Goal: Transaction & Acquisition: Purchase product/service

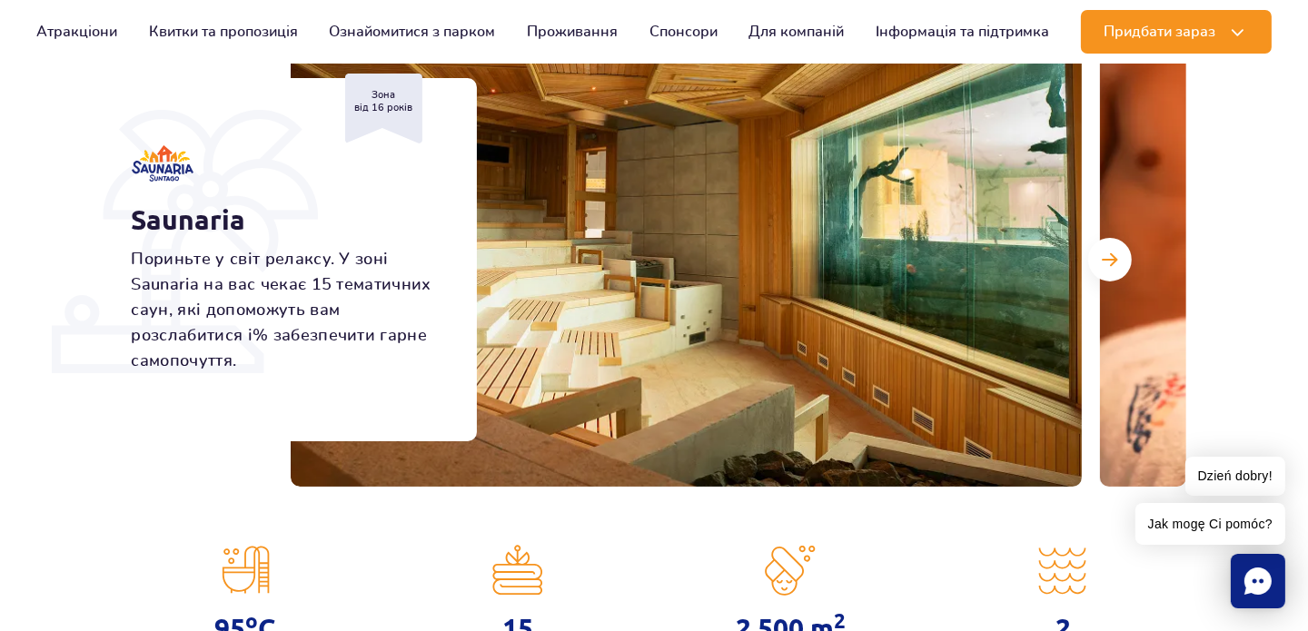
scroll to position [273, 0]
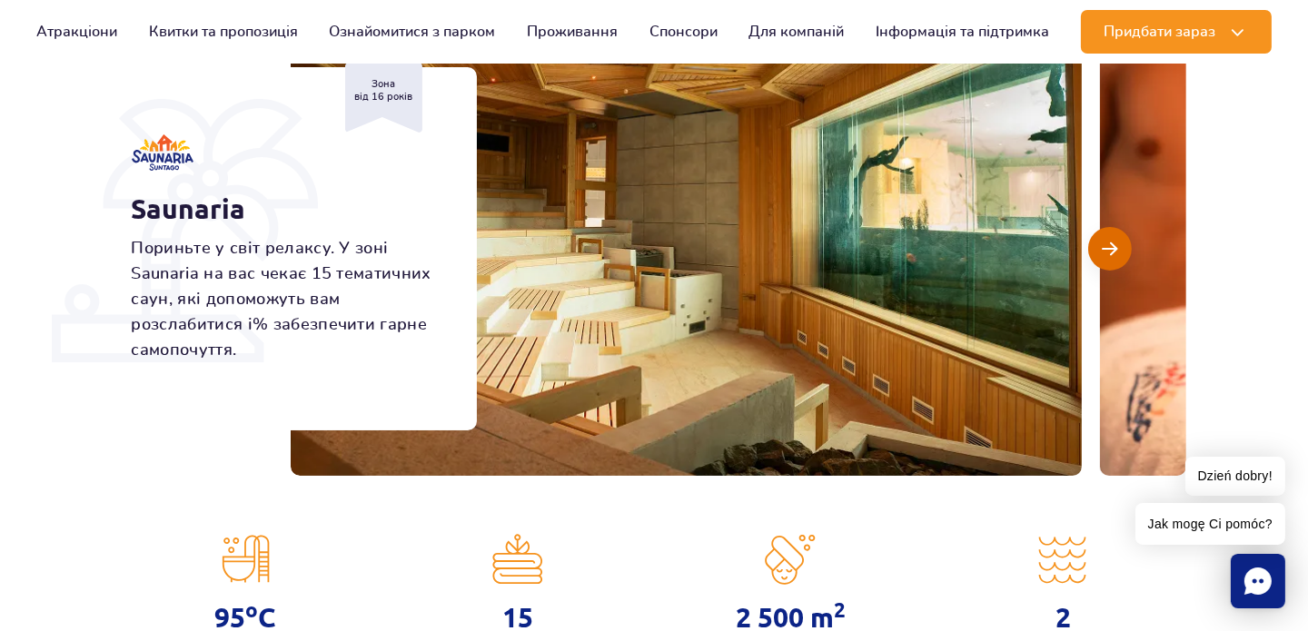
click at [1100, 252] on button "Наступний слайд" at bounding box center [1110, 249] width 44 height 44
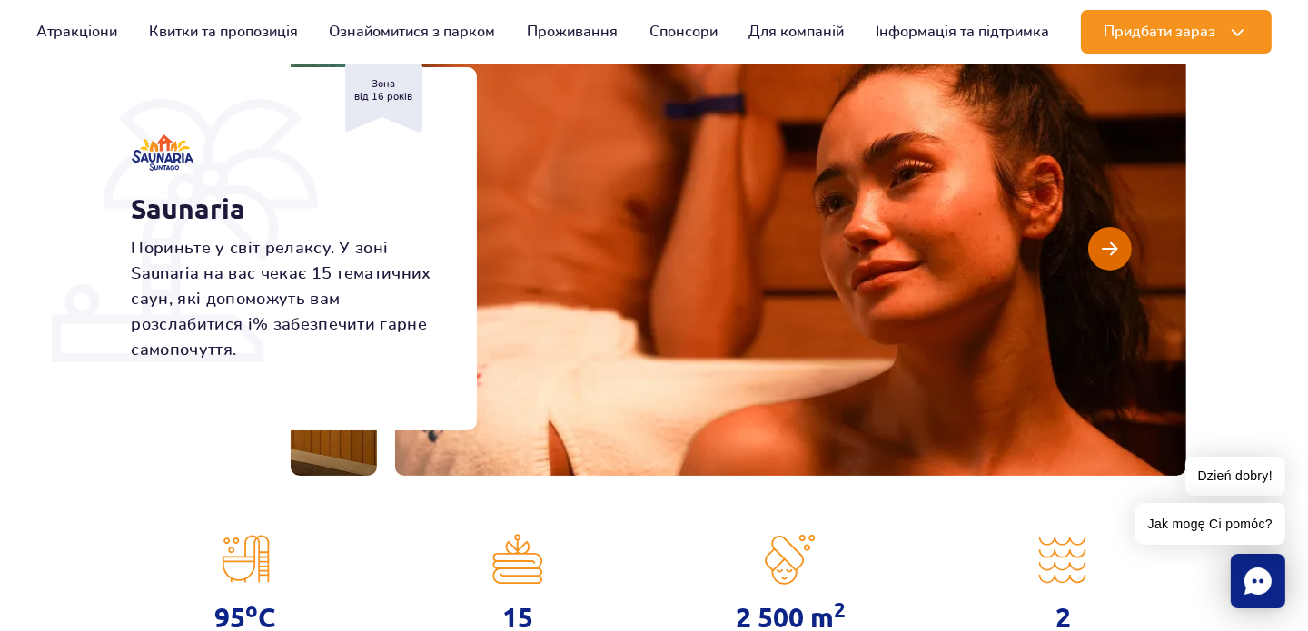
click at [1100, 252] on button "Наступний слайд" at bounding box center [1110, 249] width 44 height 44
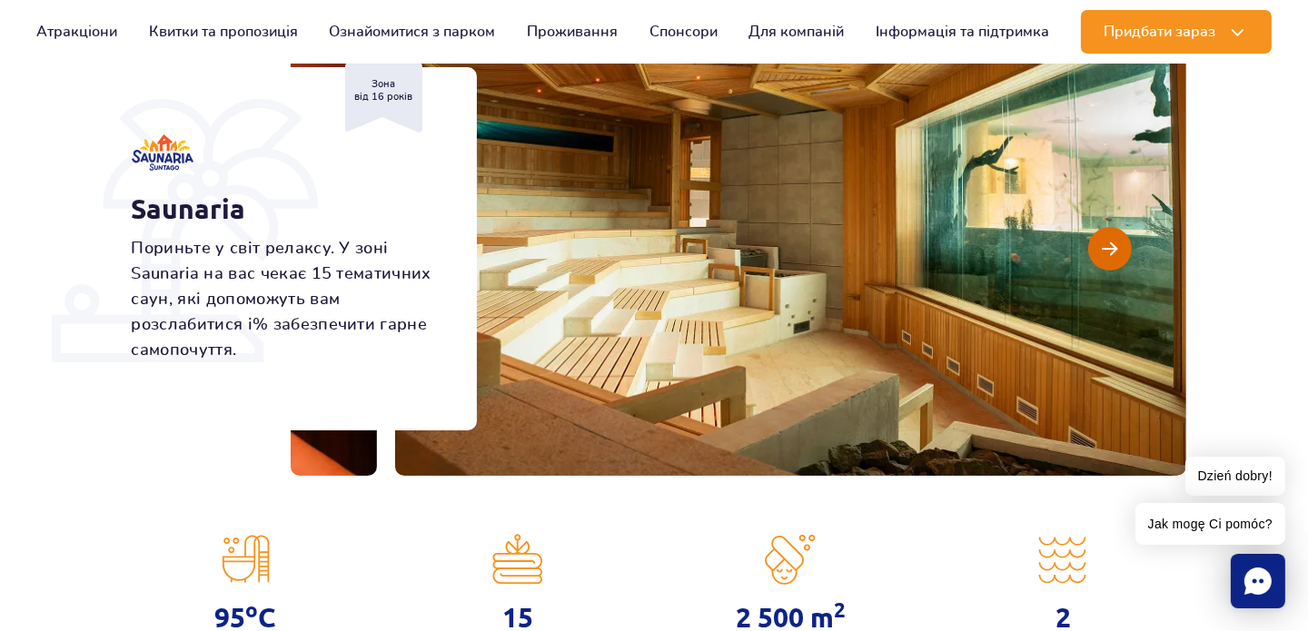
click at [1100, 252] on button "Наступний слайд" at bounding box center [1110, 249] width 44 height 44
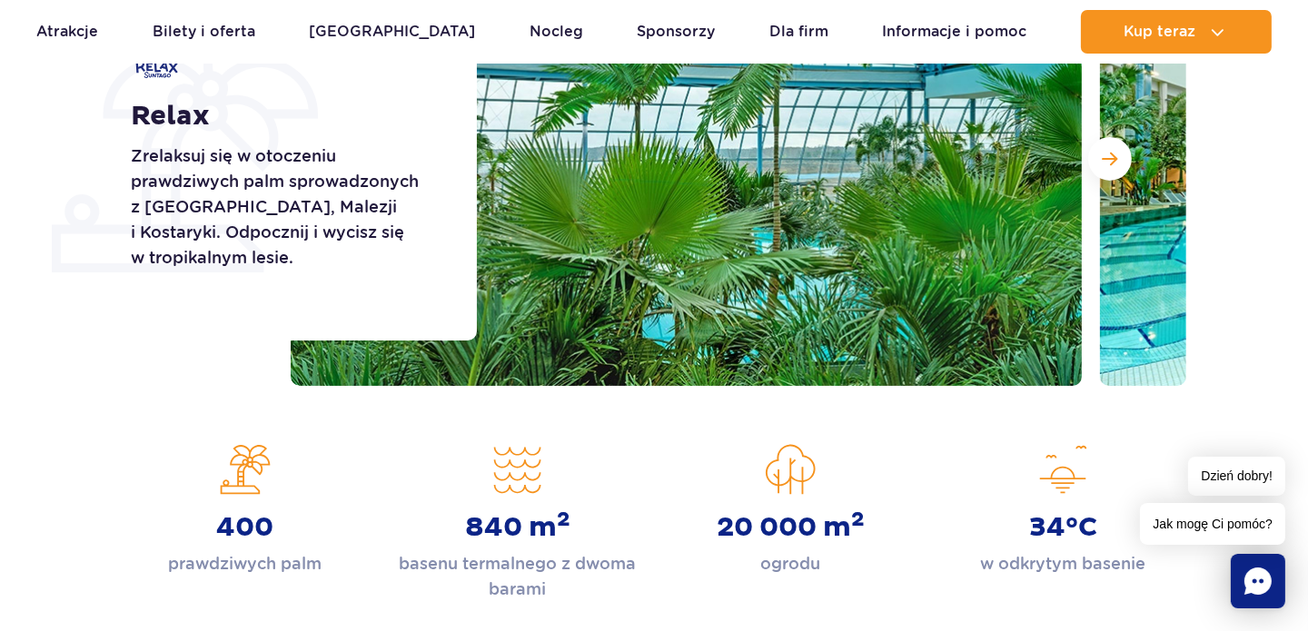
scroll to position [273, 0]
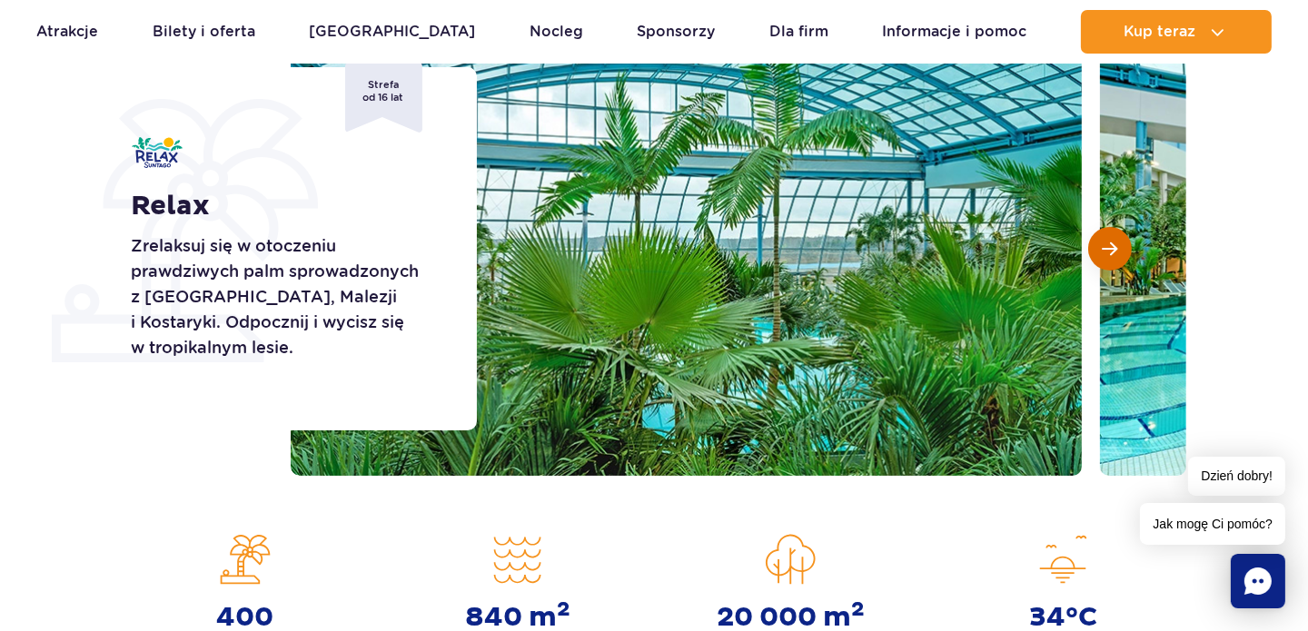
click at [1115, 260] on button "Następny slajd" at bounding box center [1110, 249] width 44 height 44
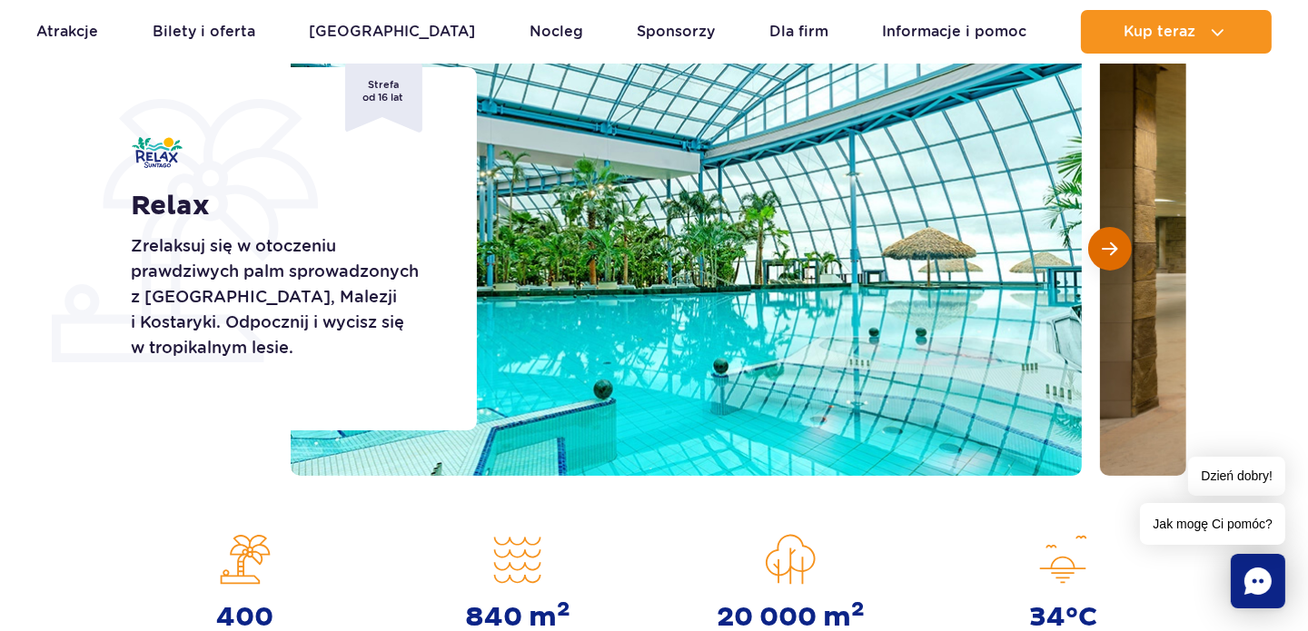
click at [1115, 260] on button "Następny slajd" at bounding box center [1110, 249] width 44 height 44
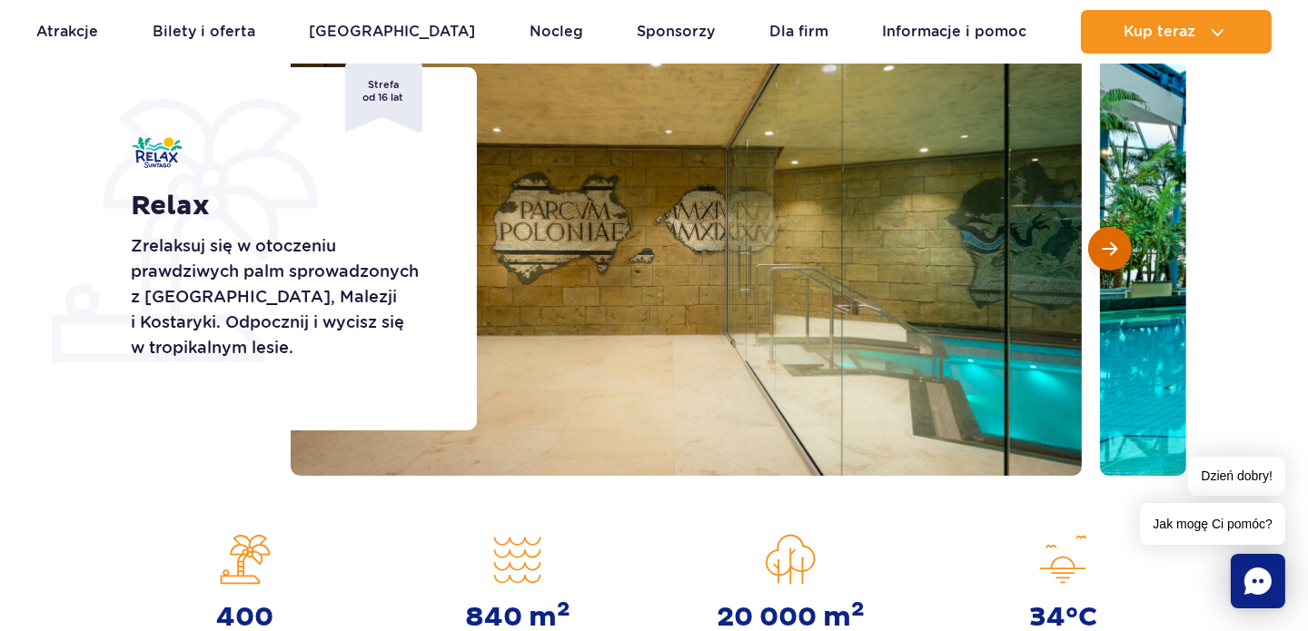
click at [1115, 260] on button "Następny slajd" at bounding box center [1110, 249] width 44 height 44
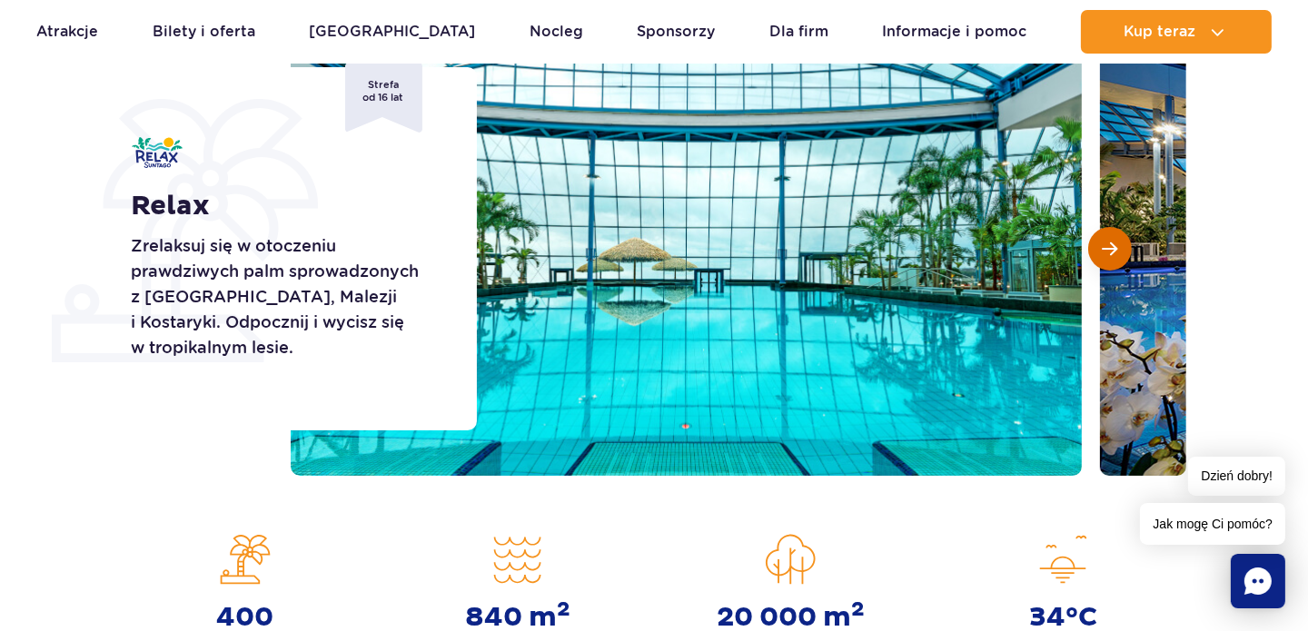
click at [1115, 260] on button "Następny slajd" at bounding box center [1110, 249] width 44 height 44
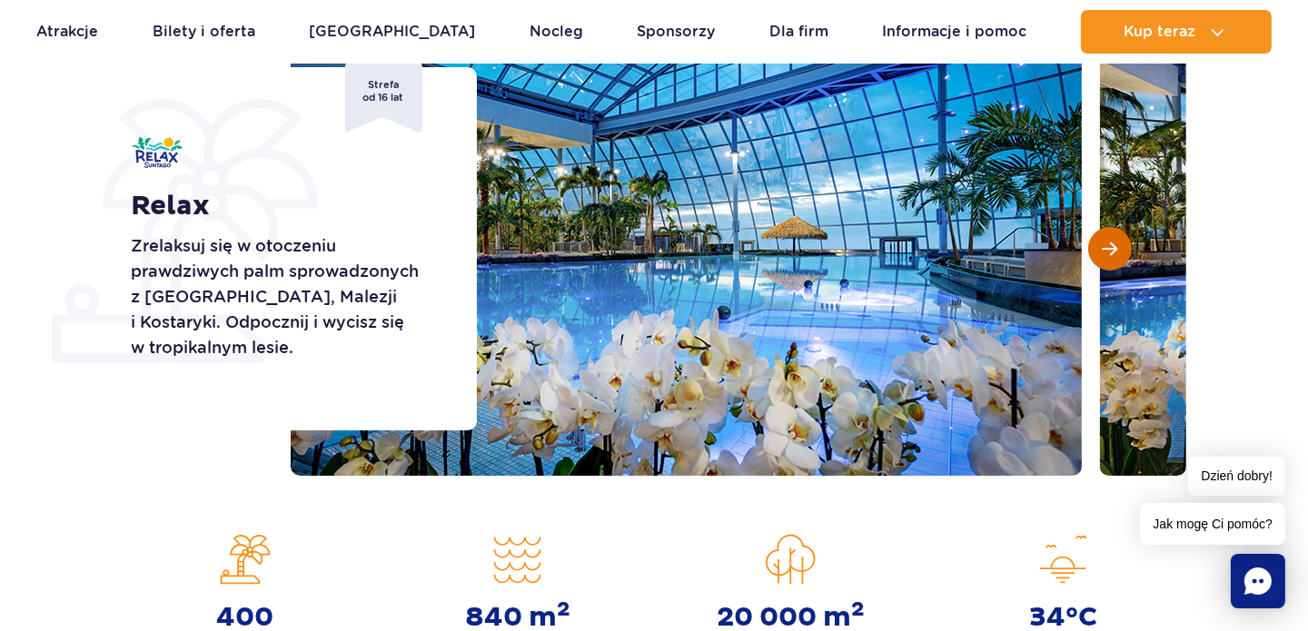
click at [1115, 260] on button "Następny slajd" at bounding box center [1110, 249] width 44 height 44
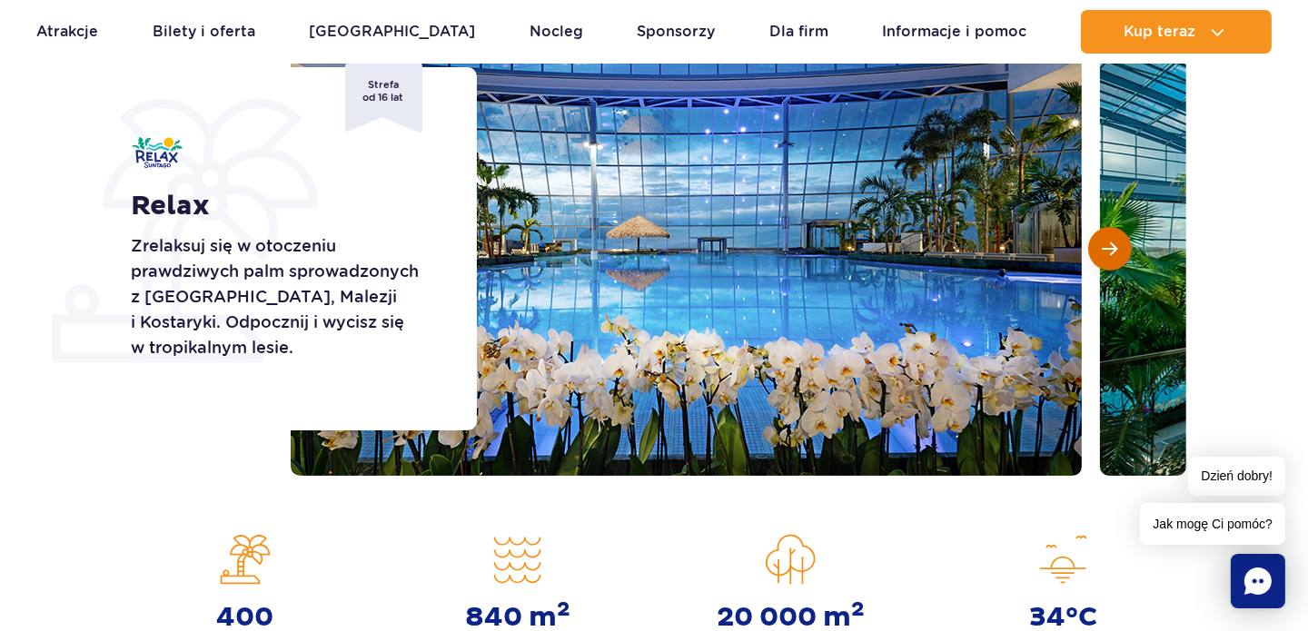
click at [1115, 260] on button "Następny slajd" at bounding box center [1110, 249] width 44 height 44
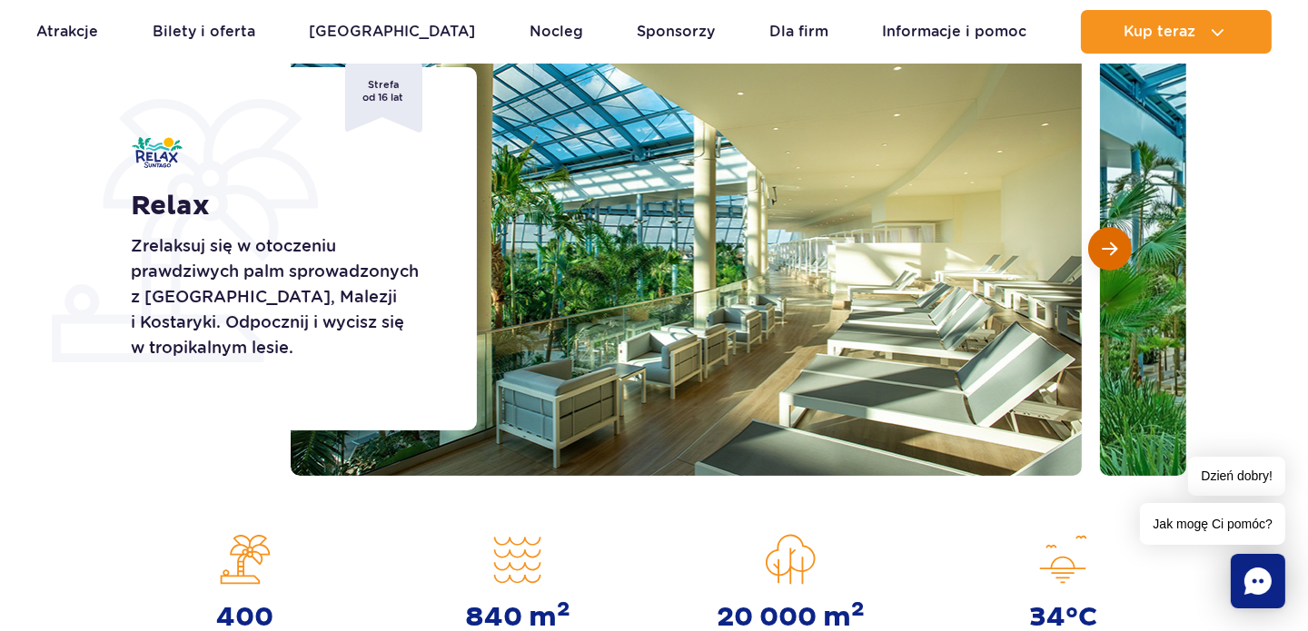
click at [1115, 260] on button "Następny slajd" at bounding box center [1110, 249] width 44 height 44
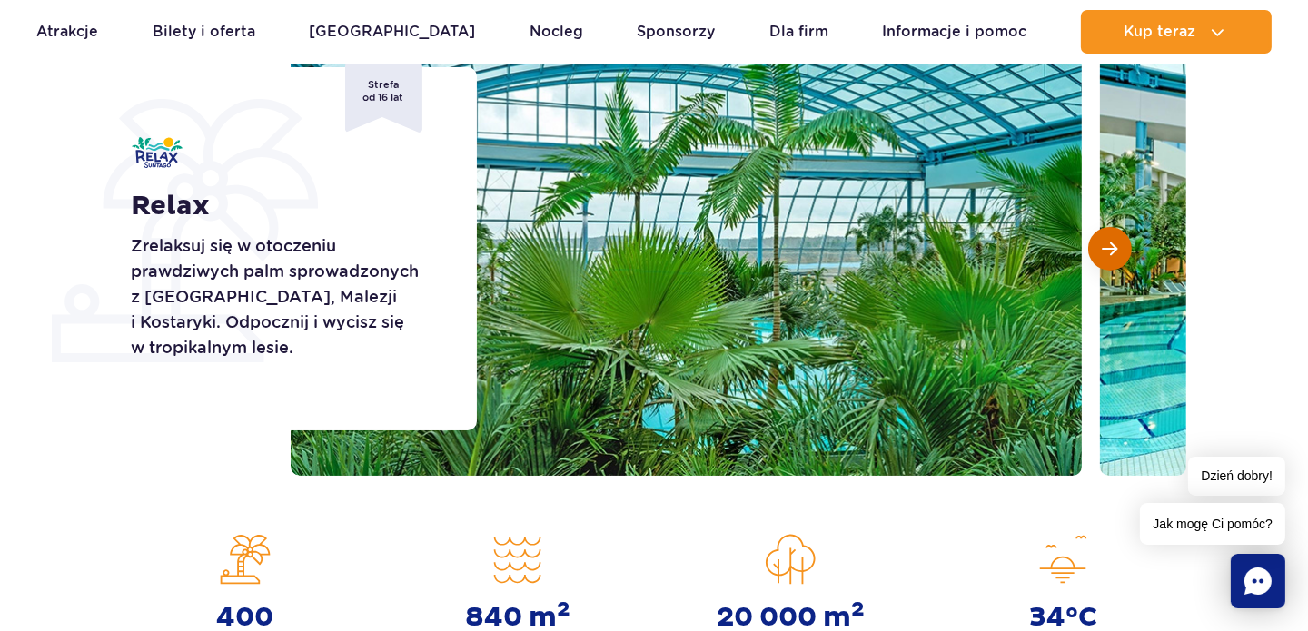
click at [1115, 260] on button "Następny slajd" at bounding box center [1110, 249] width 44 height 44
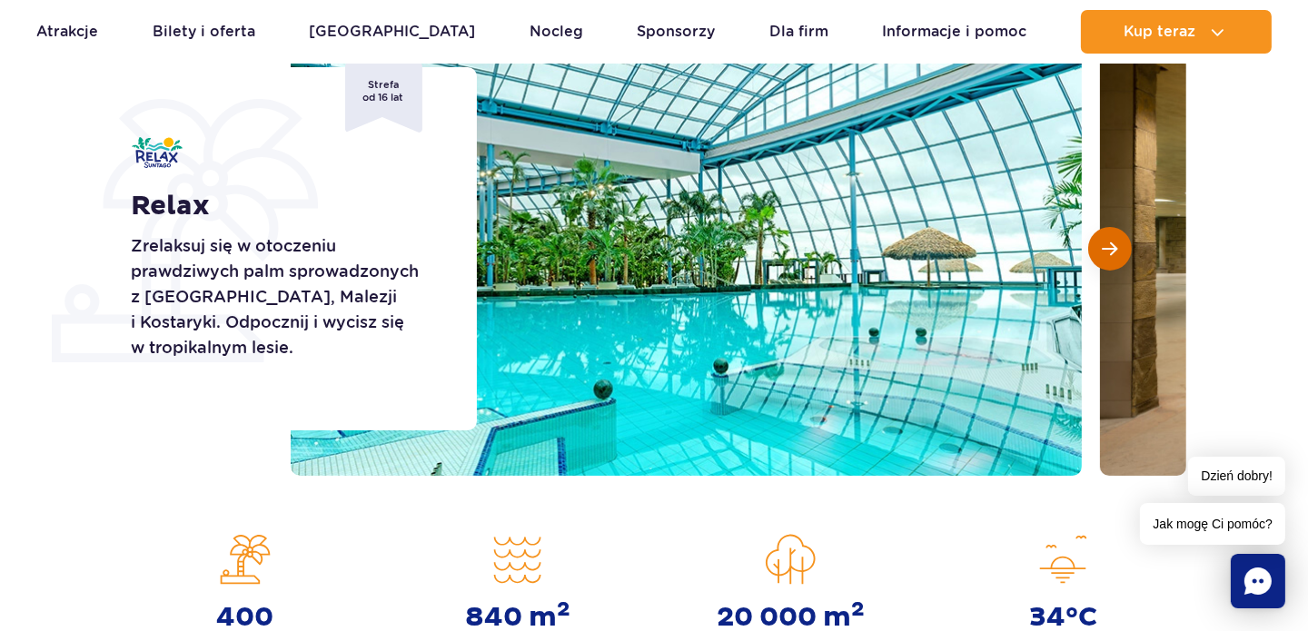
click at [1115, 260] on button "Następny slajd" at bounding box center [1110, 249] width 44 height 44
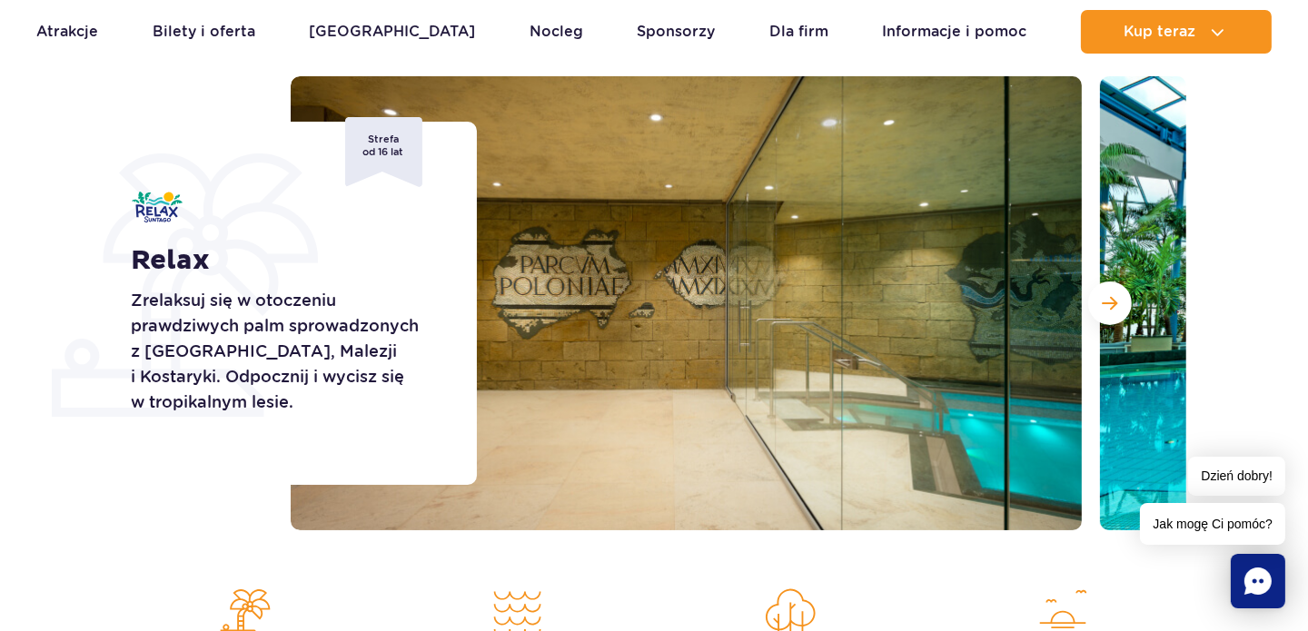
scroll to position [90, 0]
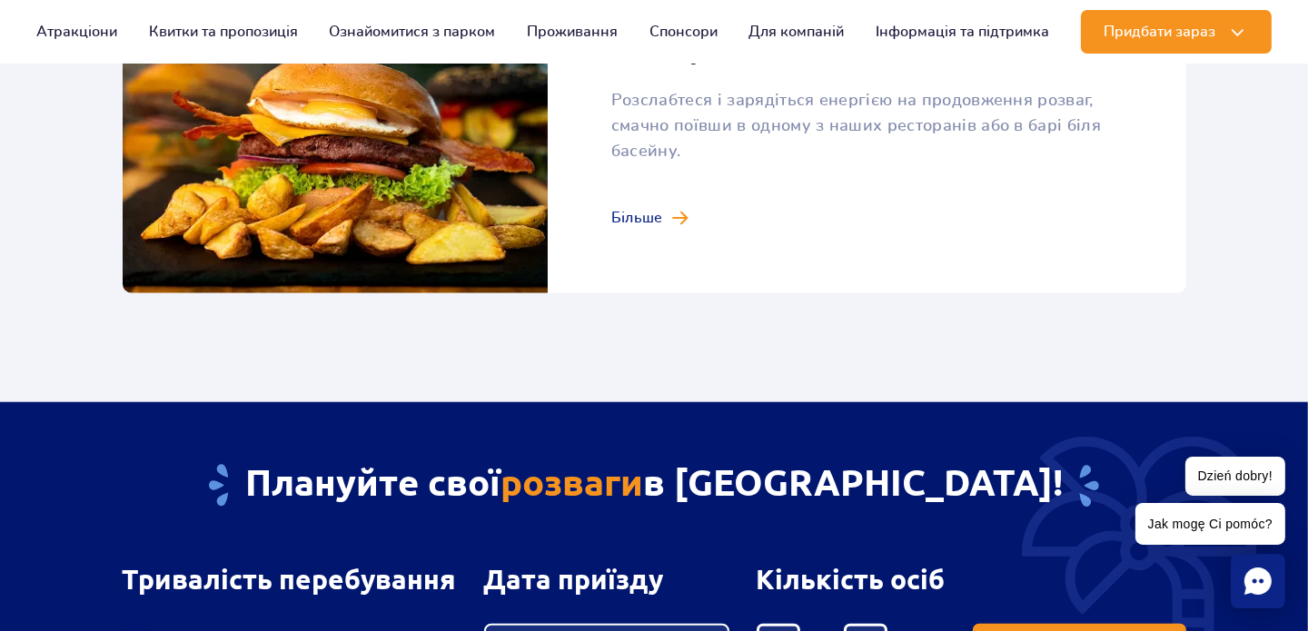
scroll to position [2089, 0]
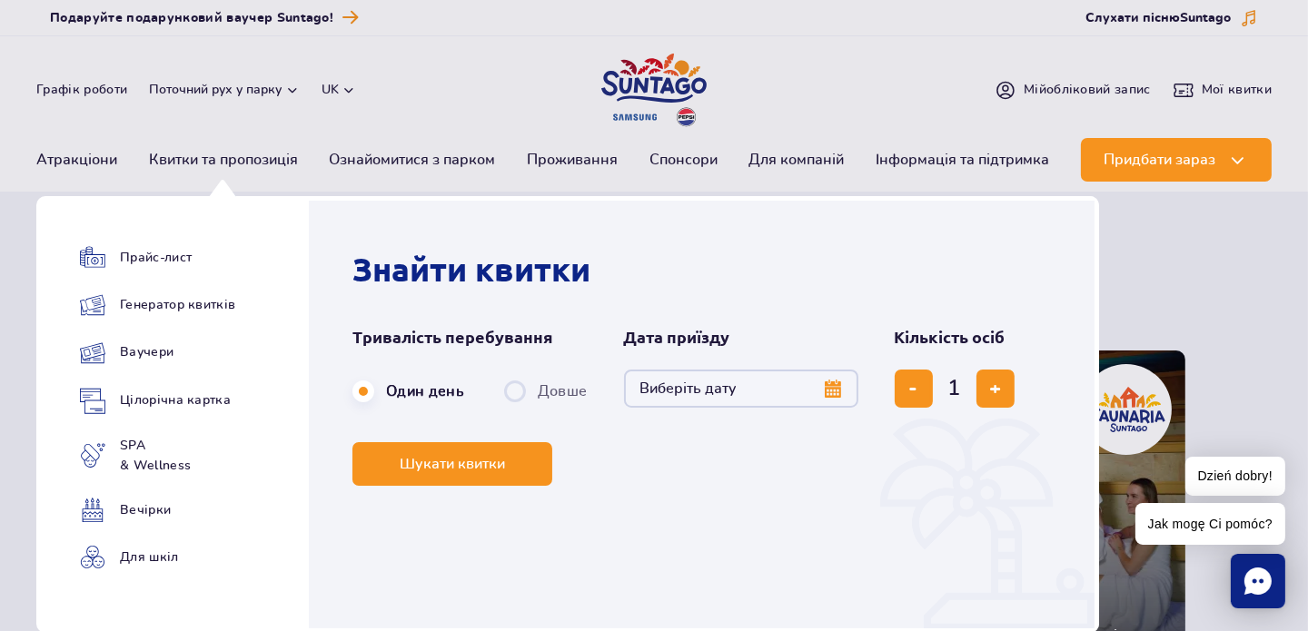
click at [404, 389] on label "Один день" at bounding box center [408, 391] width 112 height 38
click at [372, 407] on input "Один день" at bounding box center [362, 409] width 20 height 4
click at [832, 392] on button "Виберіть дату" at bounding box center [741, 389] width 234 height 38
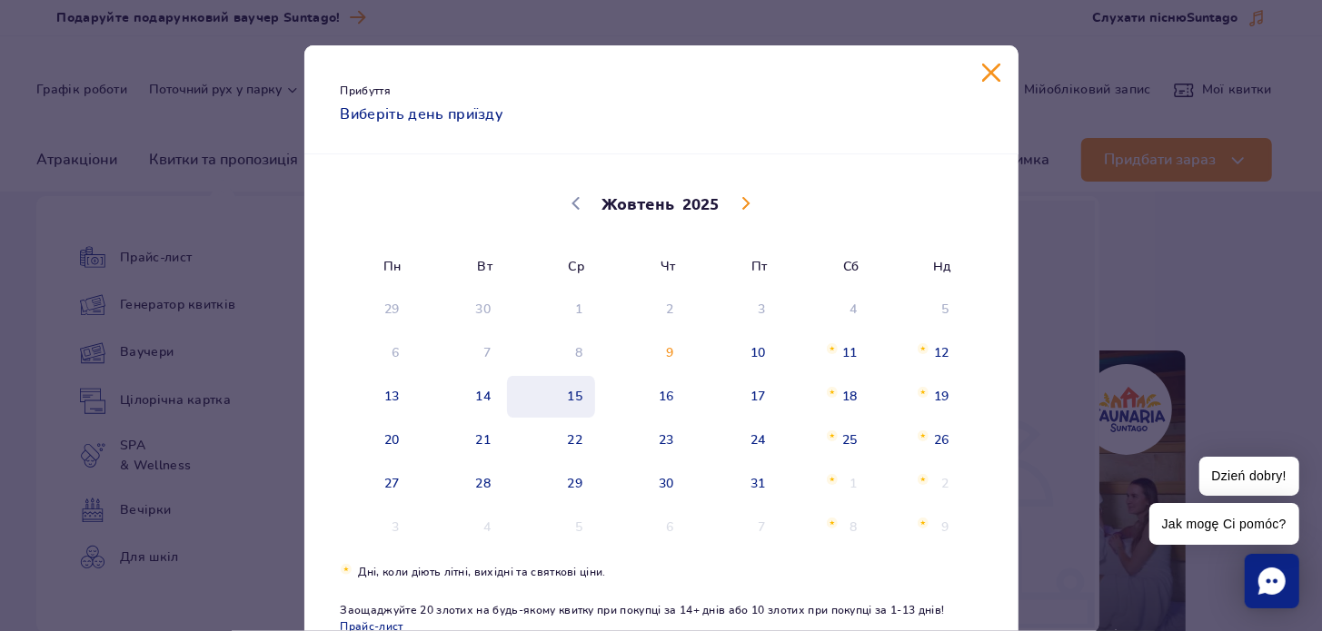
click at [566, 392] on span "15" at bounding box center [551, 397] width 92 height 42
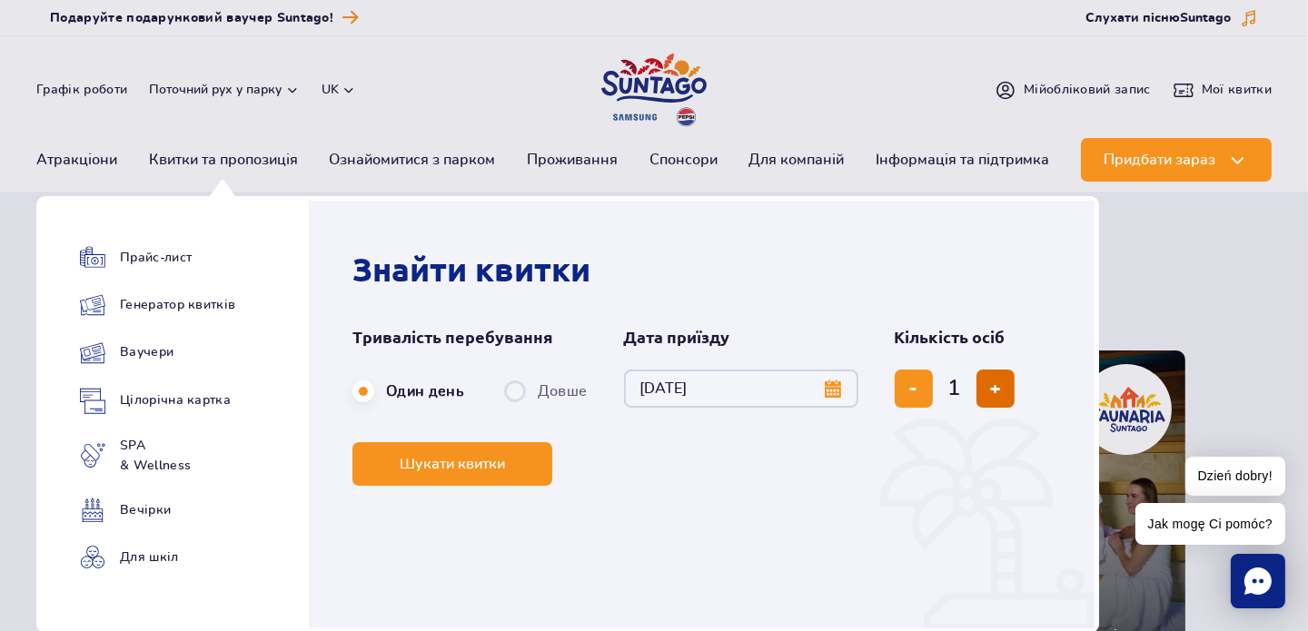
click at [984, 392] on button "додати квиток" at bounding box center [996, 389] width 38 height 38
type input "2"
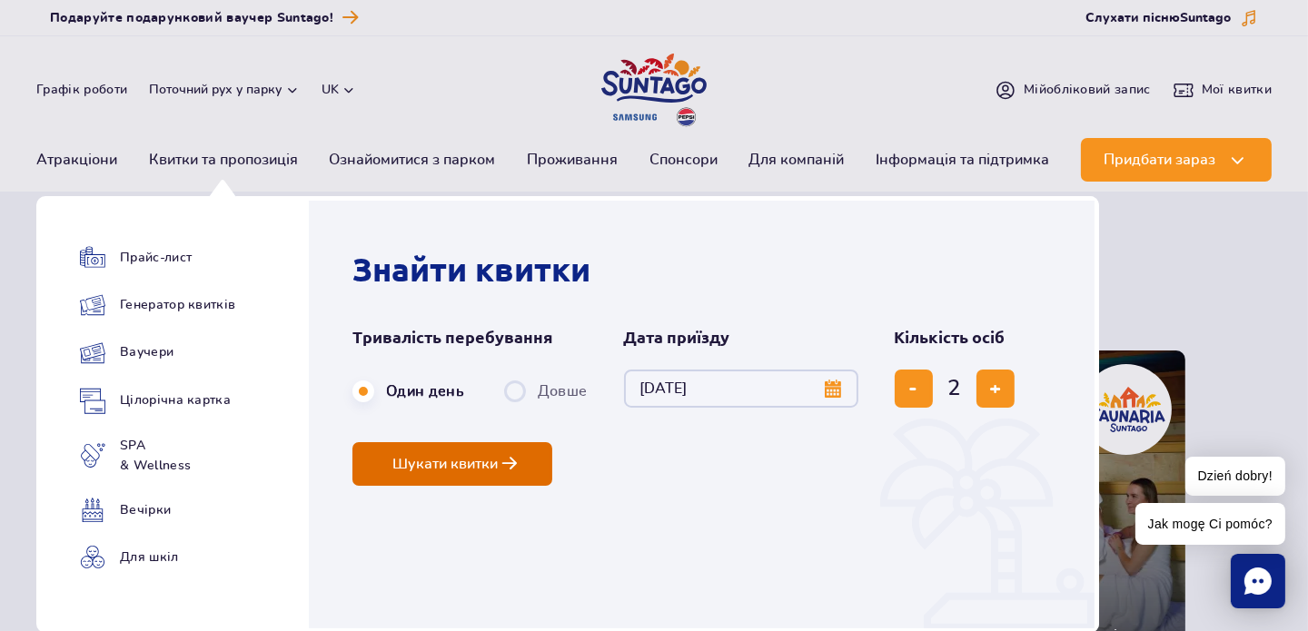
click at [496, 463] on span "Шукати квитки" at bounding box center [444, 464] width 105 height 16
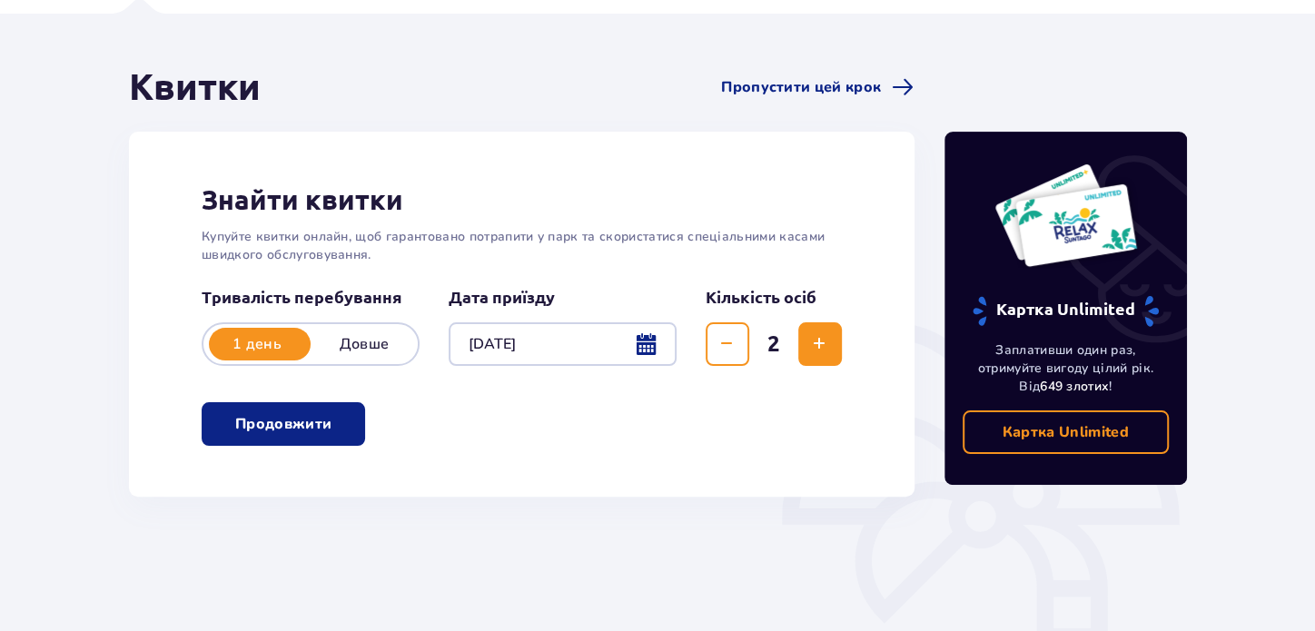
scroll to position [181, 0]
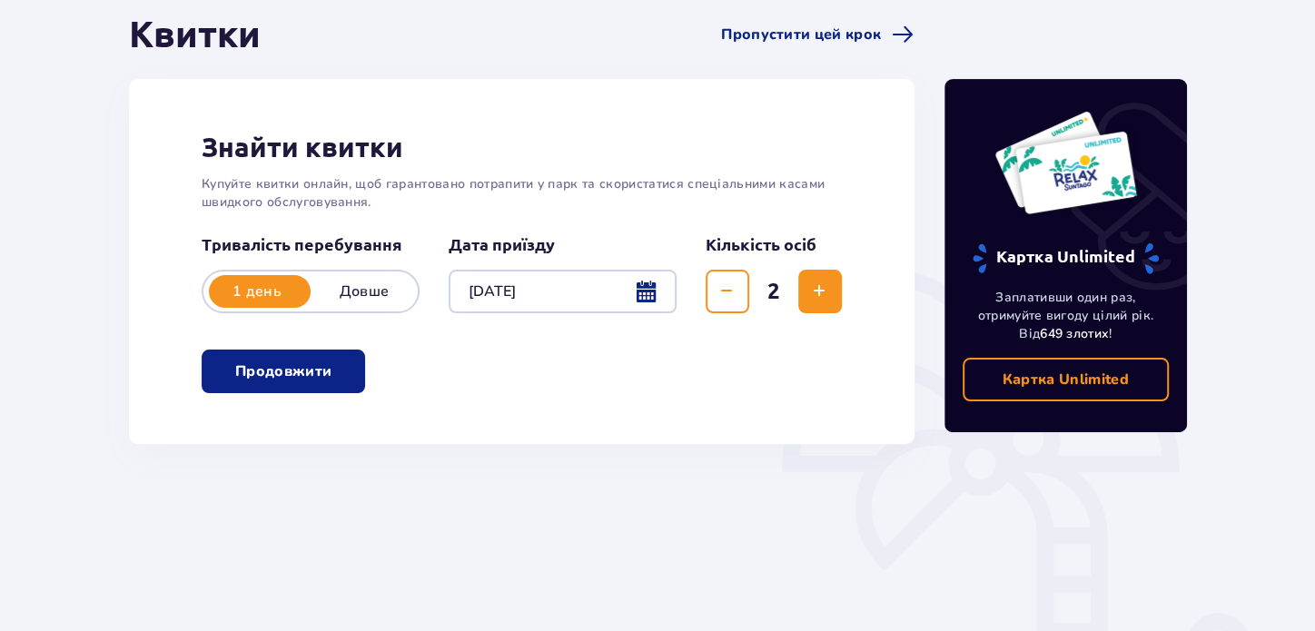
click at [305, 381] on button "Продовжити" at bounding box center [284, 372] width 164 height 44
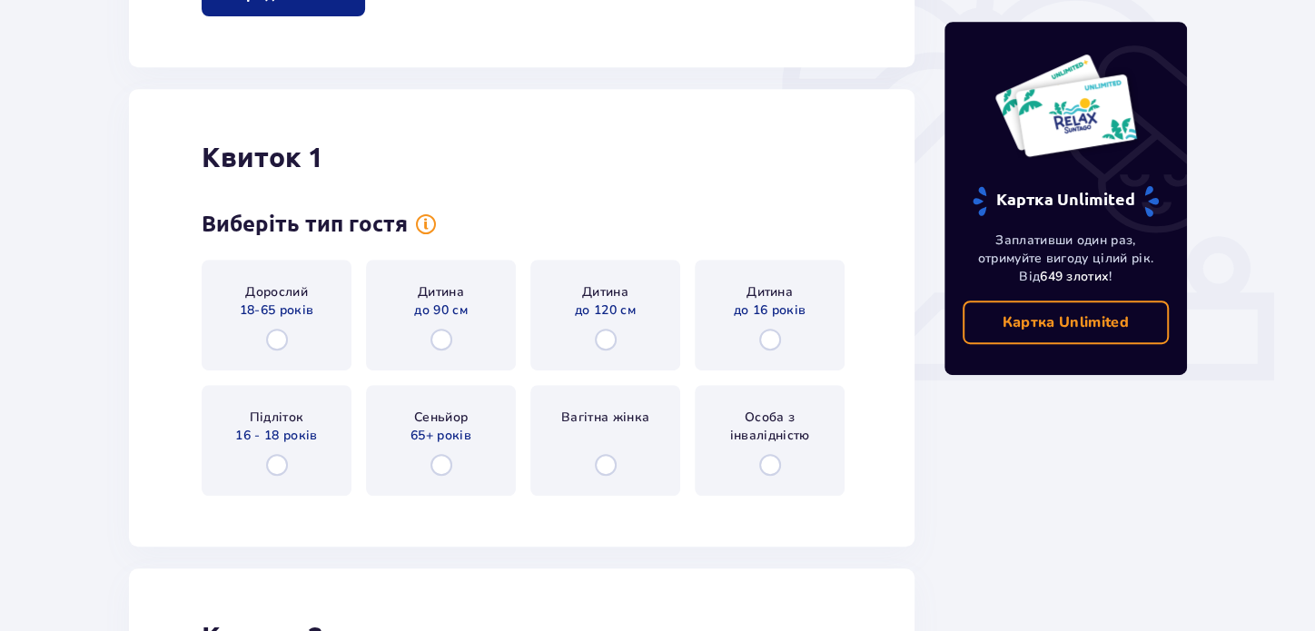
scroll to position [624, 0]
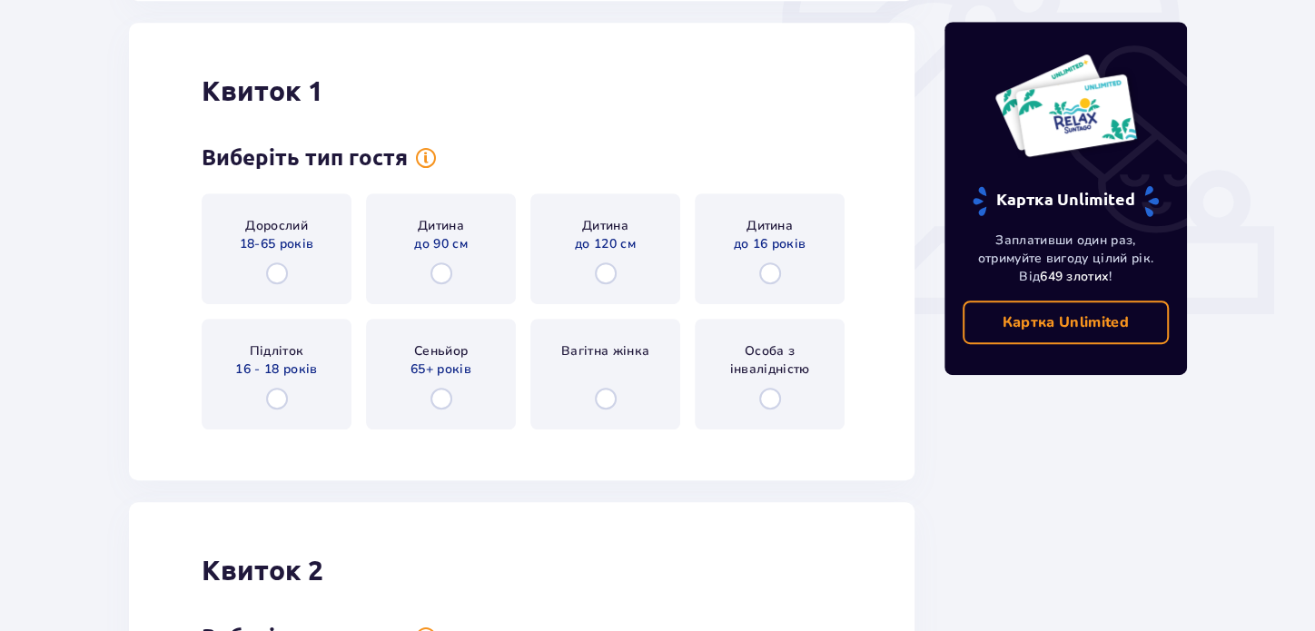
click at [278, 271] on input "radio" at bounding box center [277, 274] width 22 height 22
radio input "true"
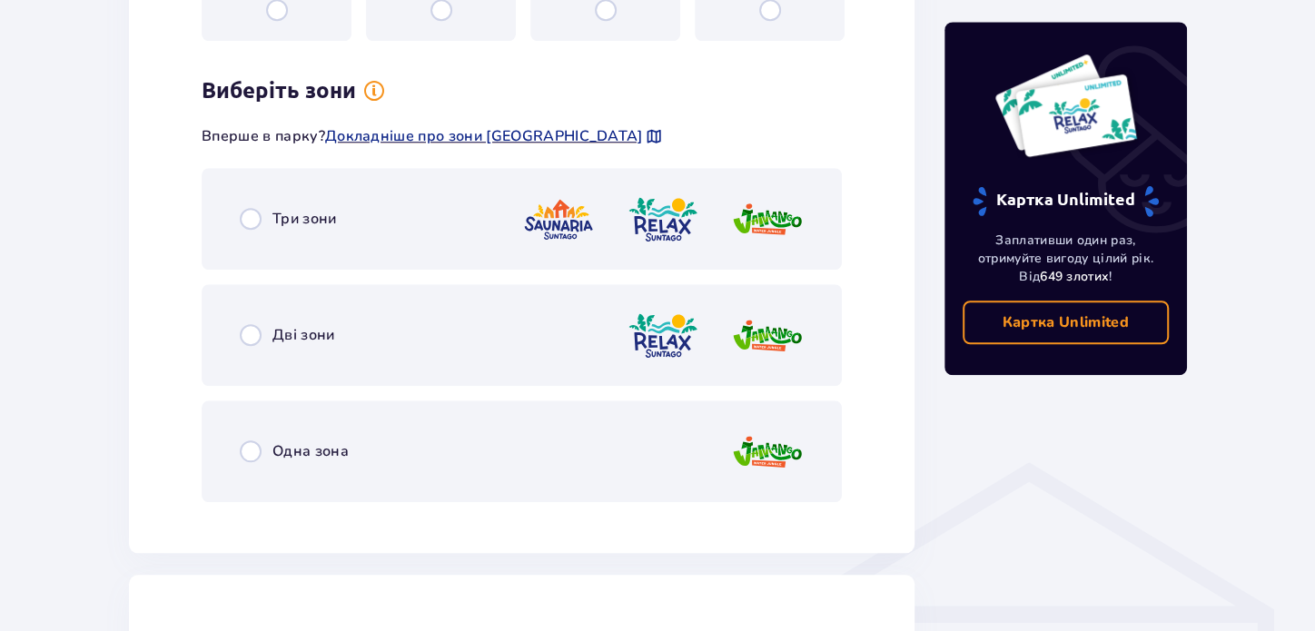
scroll to position [1067, 0]
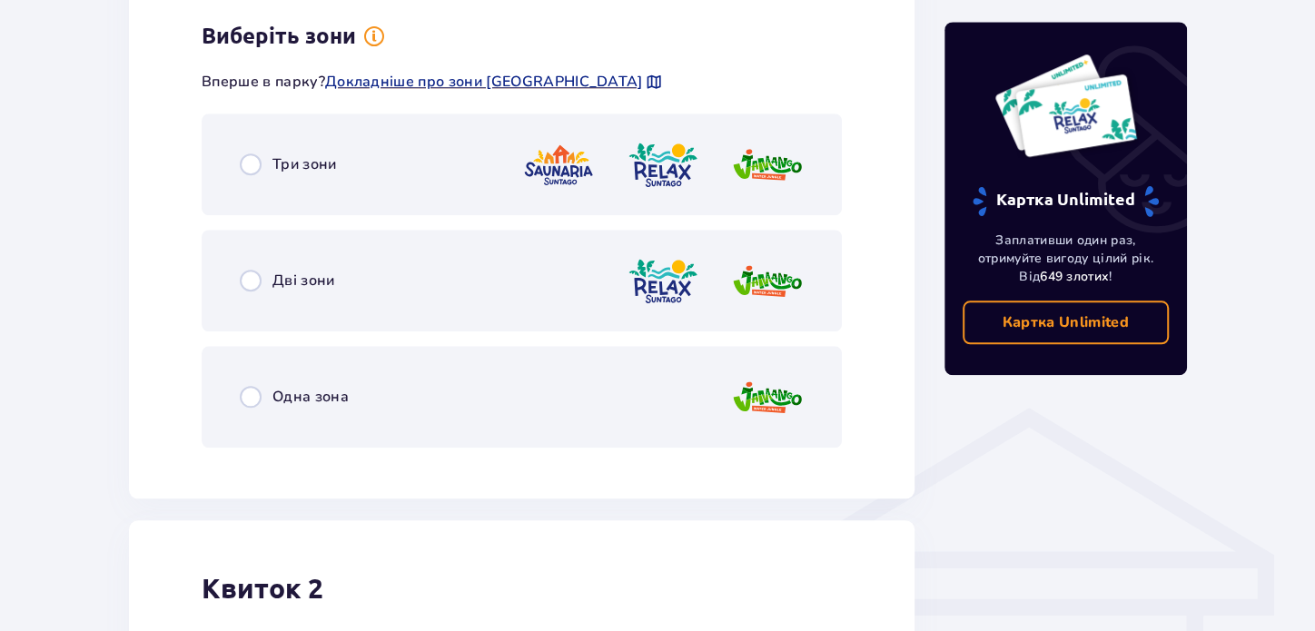
click at [254, 164] on input "radio" at bounding box center [251, 165] width 22 height 22
radio input "true"
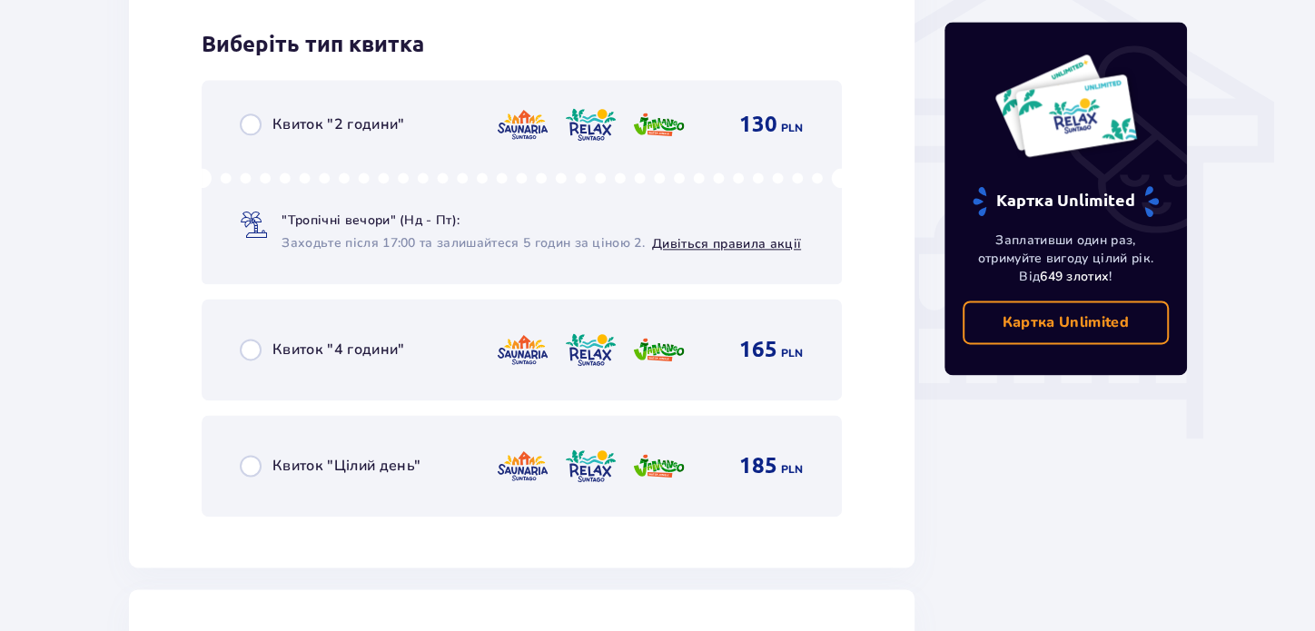
scroll to position [1530, 0]
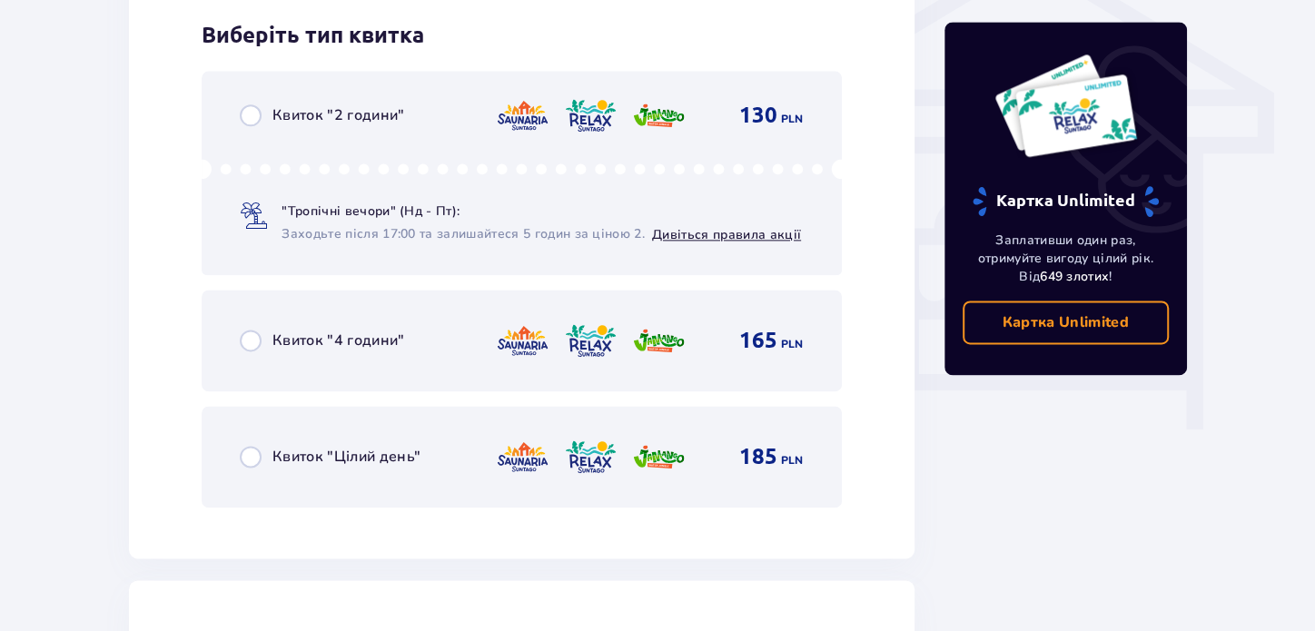
click at [248, 454] on input "radio" at bounding box center [251, 457] width 22 height 22
radio input "true"
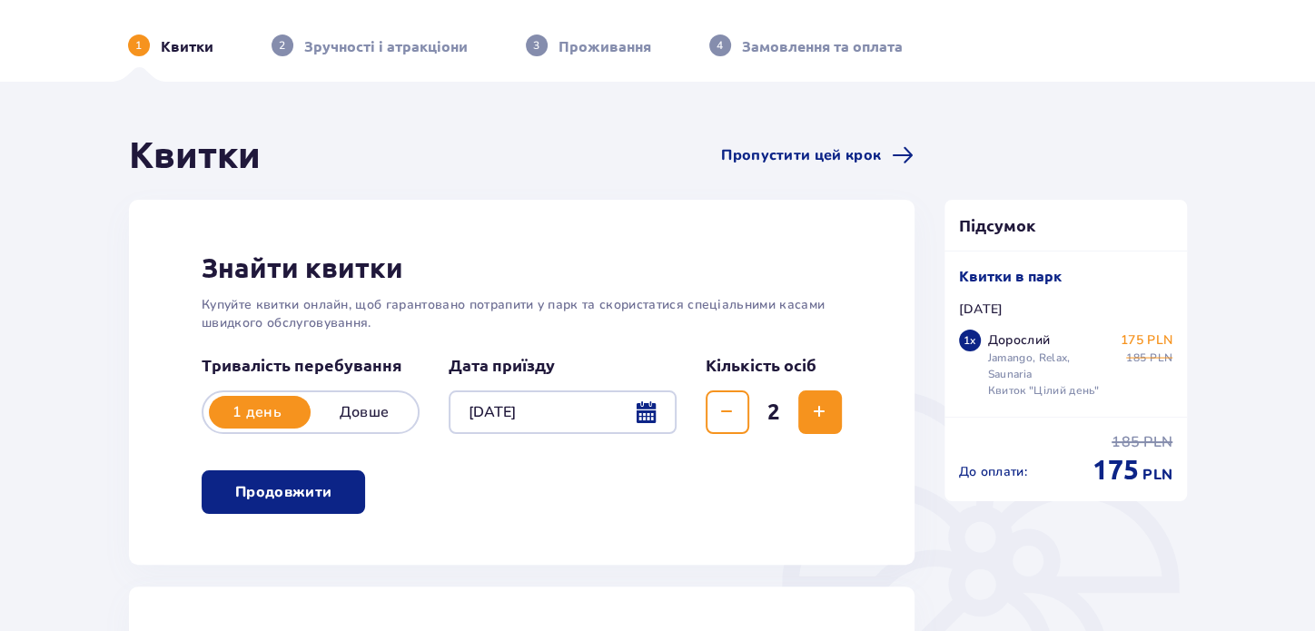
scroll to position [42, 0]
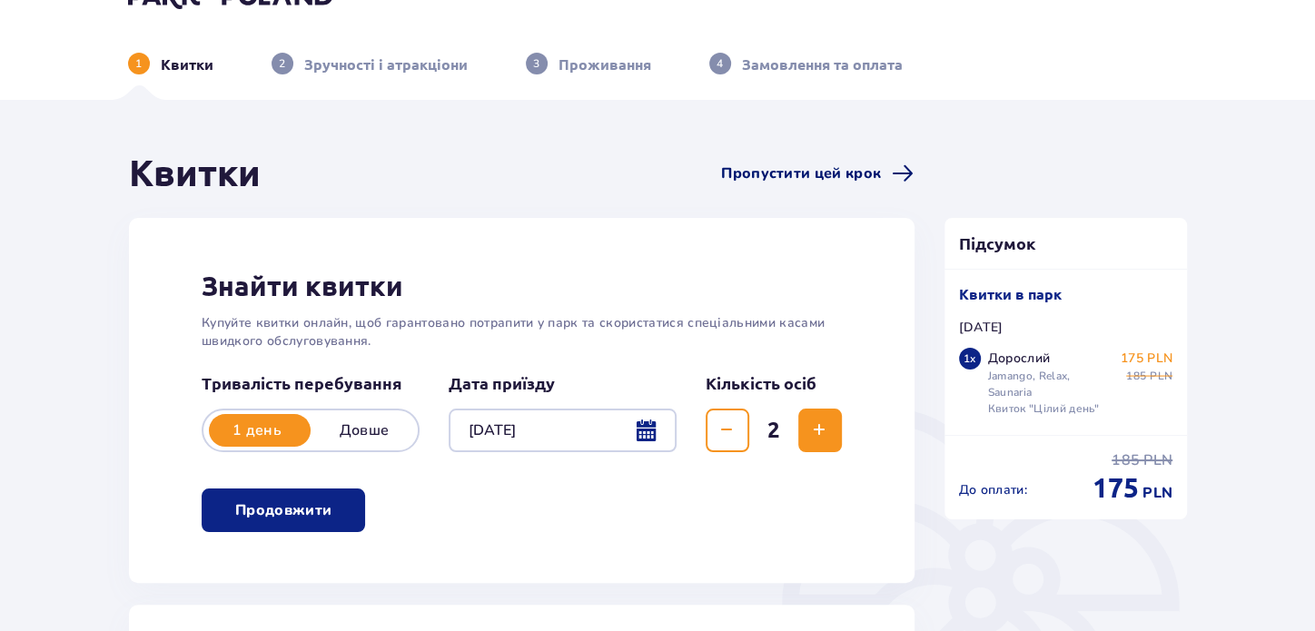
click at [791, 170] on span "Пропустити цей крок" at bounding box center [801, 174] width 160 height 20
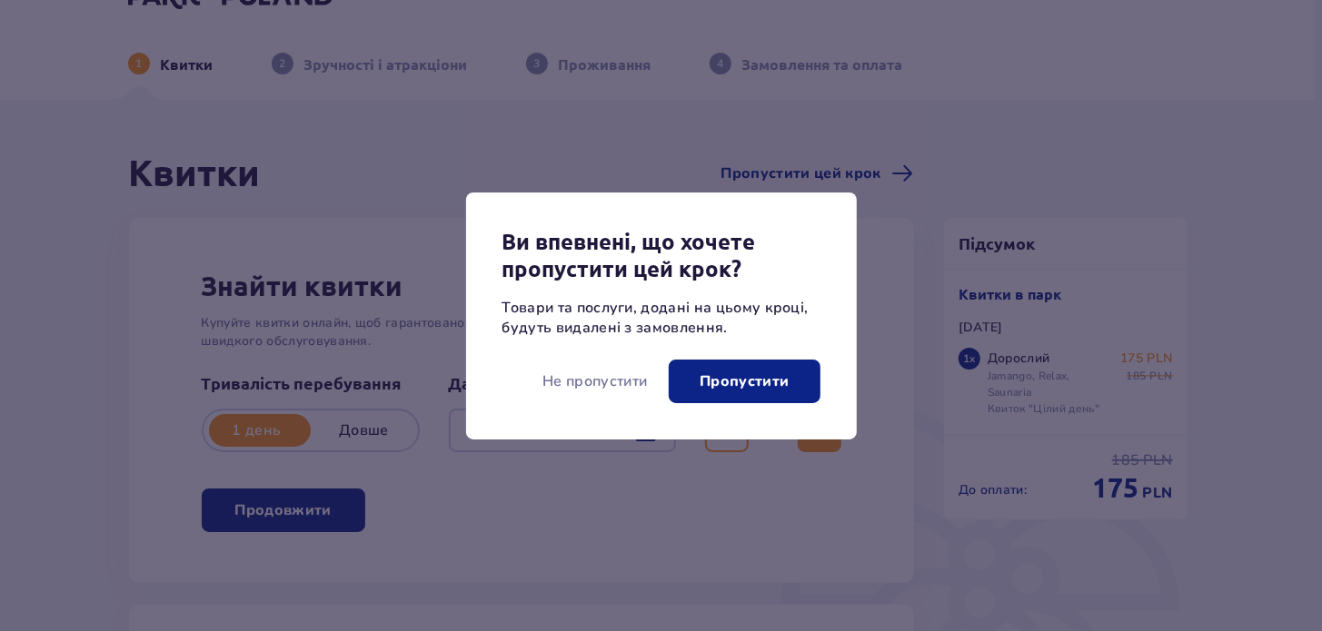
click at [718, 385] on p "Пропустити" at bounding box center [743, 382] width 89 height 20
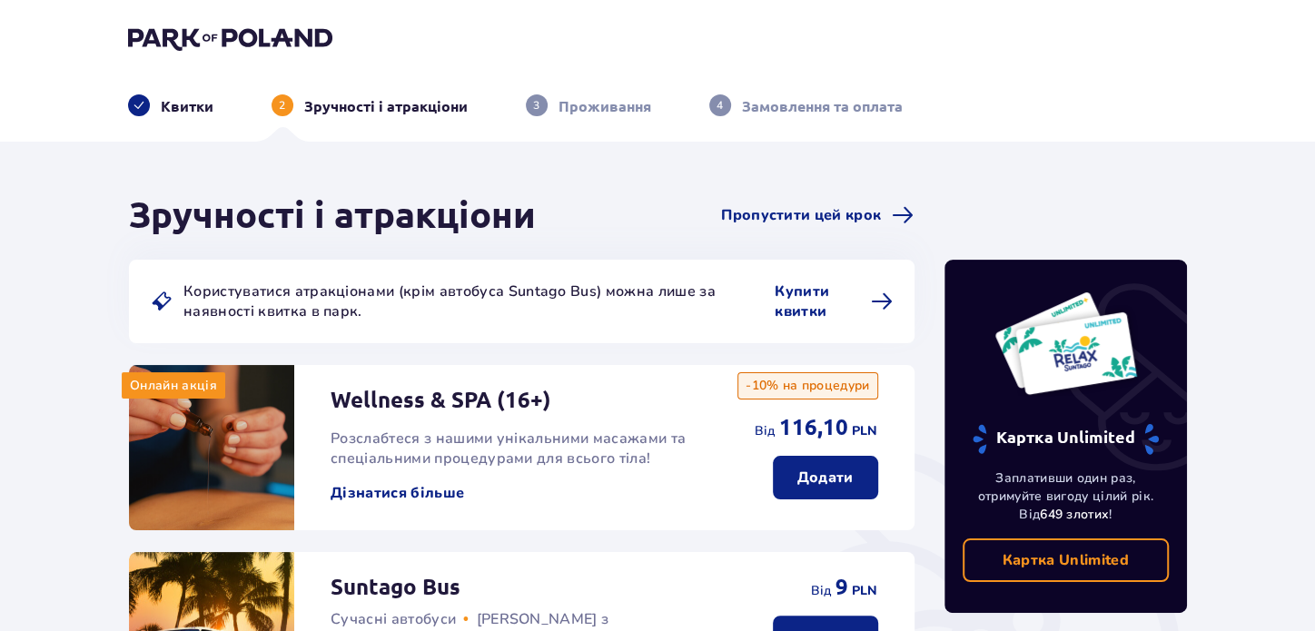
click at [406, 105] on p "Зручності і атракціони" at bounding box center [386, 106] width 164 height 20
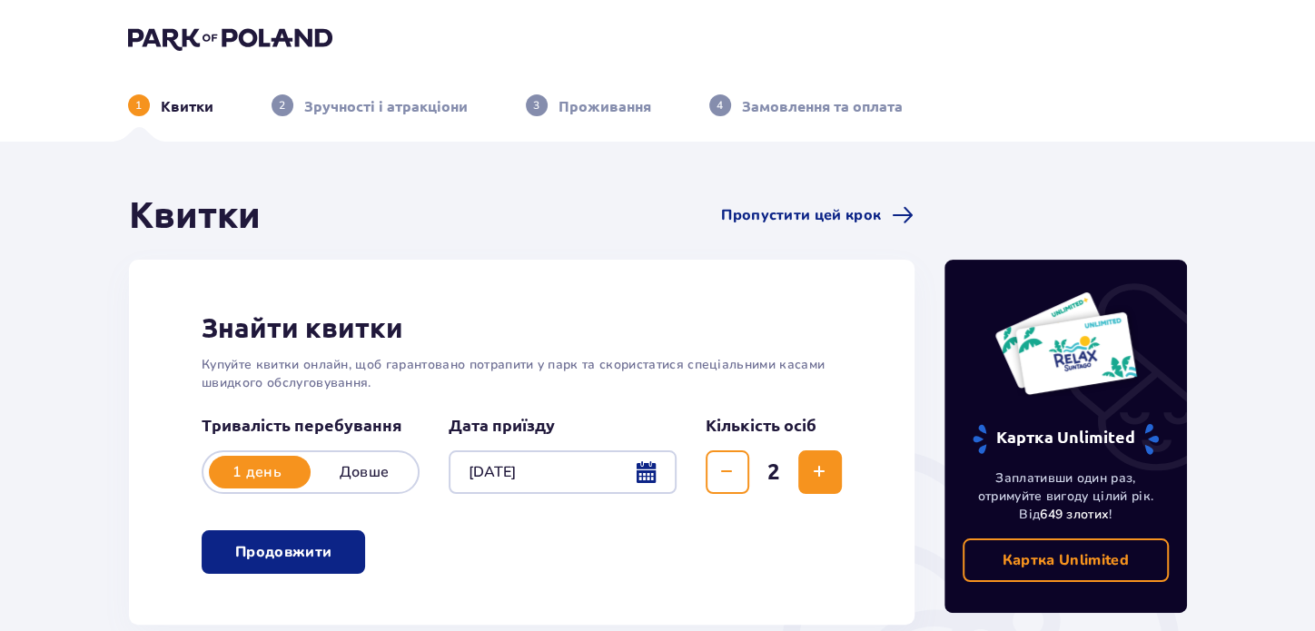
click at [342, 551] on span "button" at bounding box center [335, 552] width 22 height 22
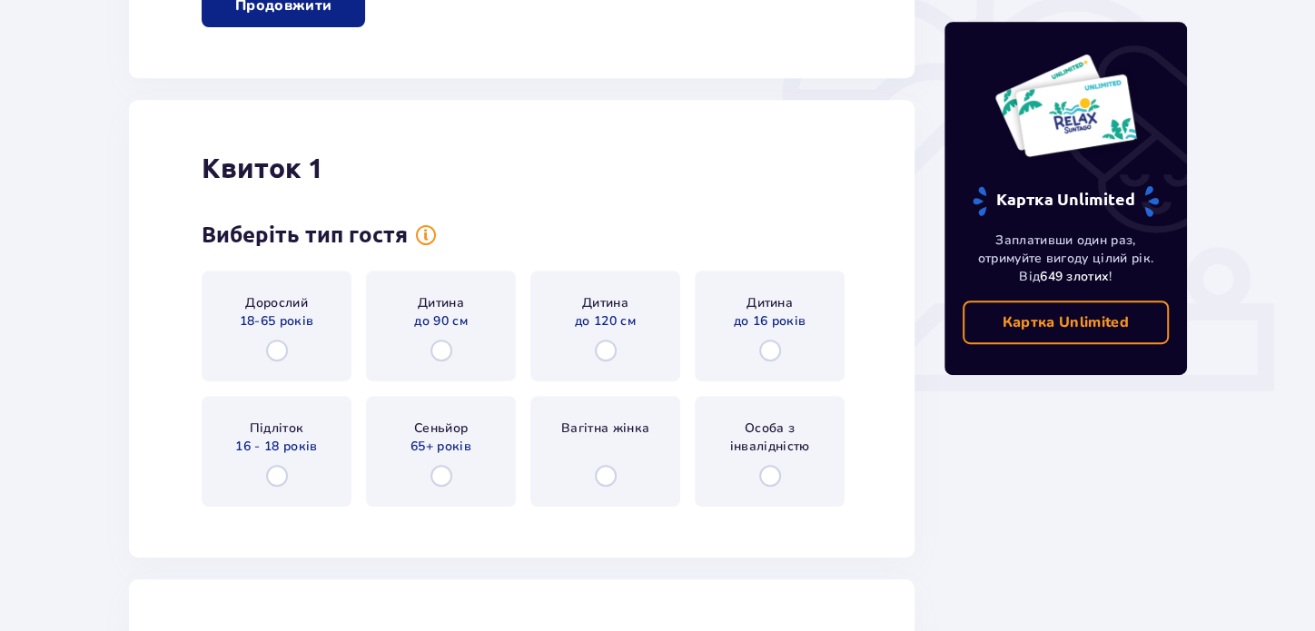
scroll to position [624, 0]
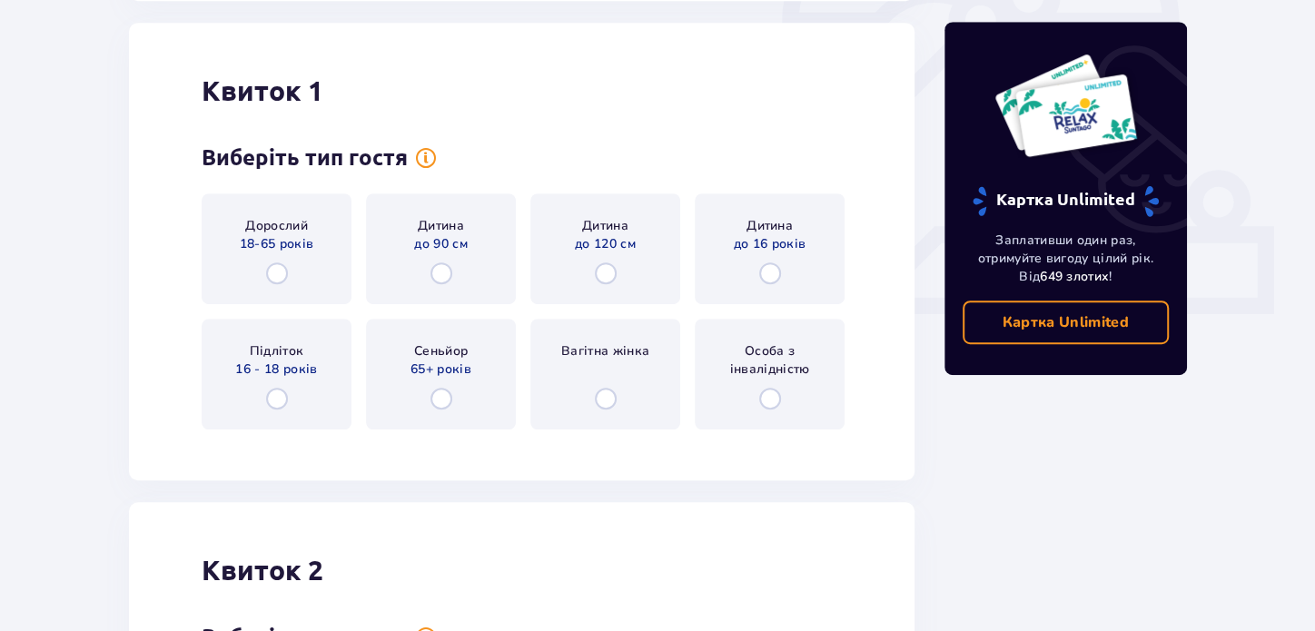
click at [275, 275] on input "radio" at bounding box center [277, 274] width 22 height 22
radio input "true"
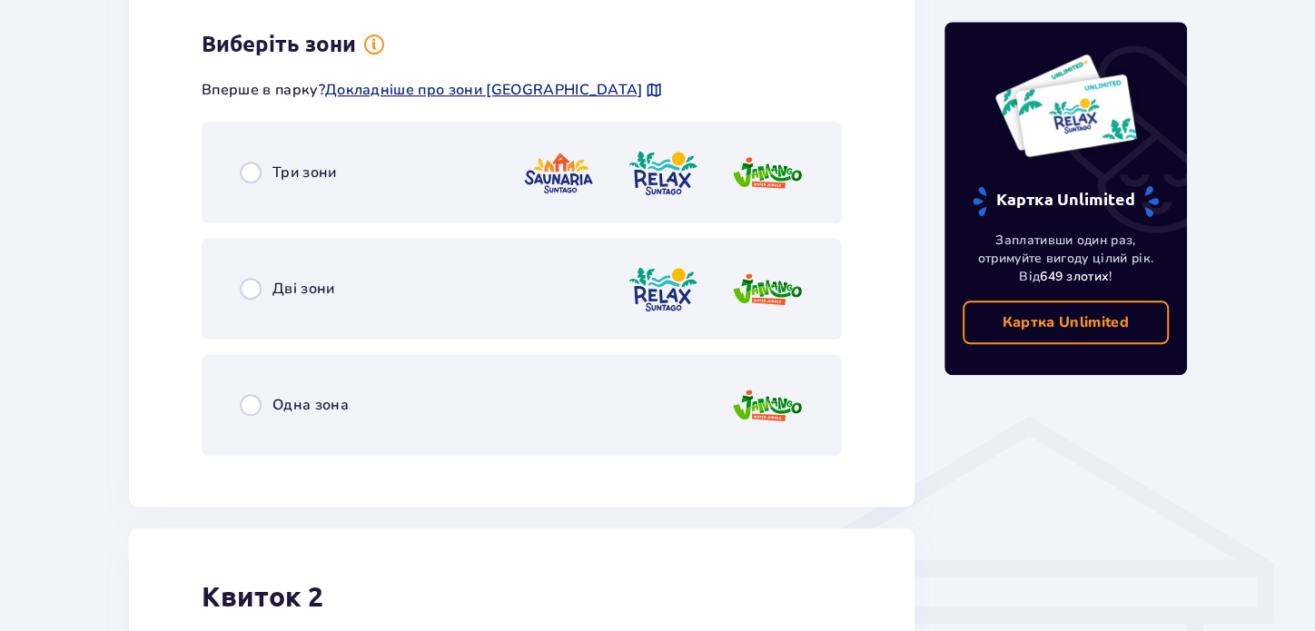
scroll to position [1067, 0]
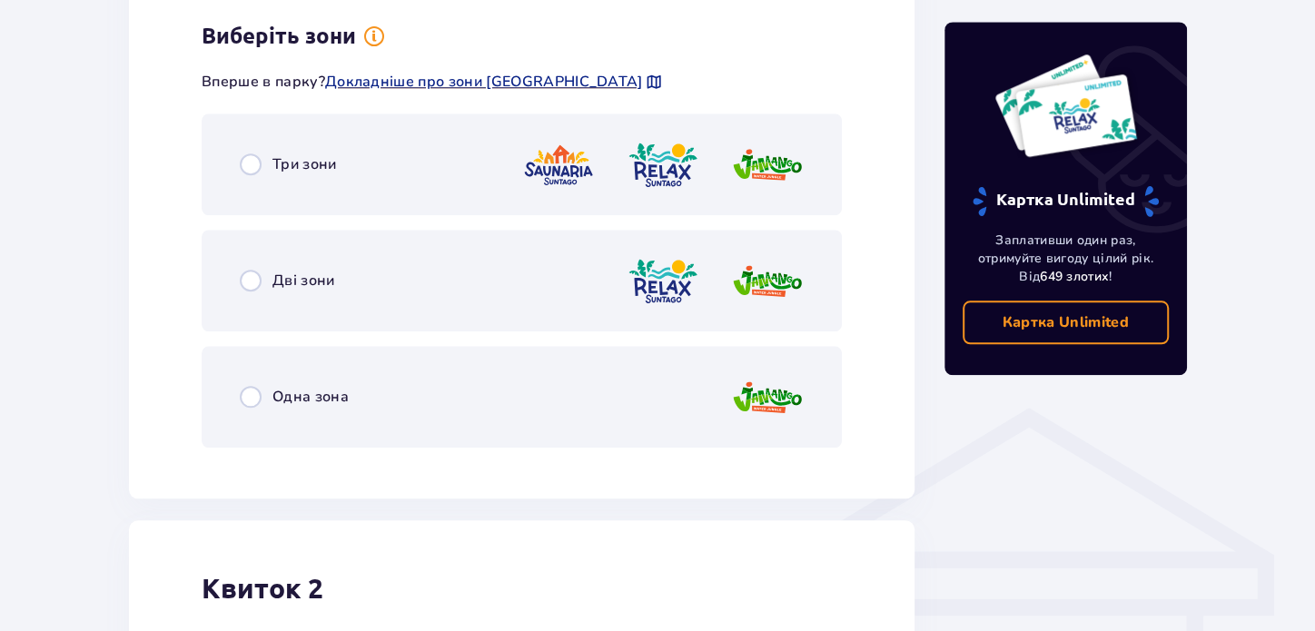
click at [250, 163] on input "radio" at bounding box center [251, 165] width 22 height 22
radio input "true"
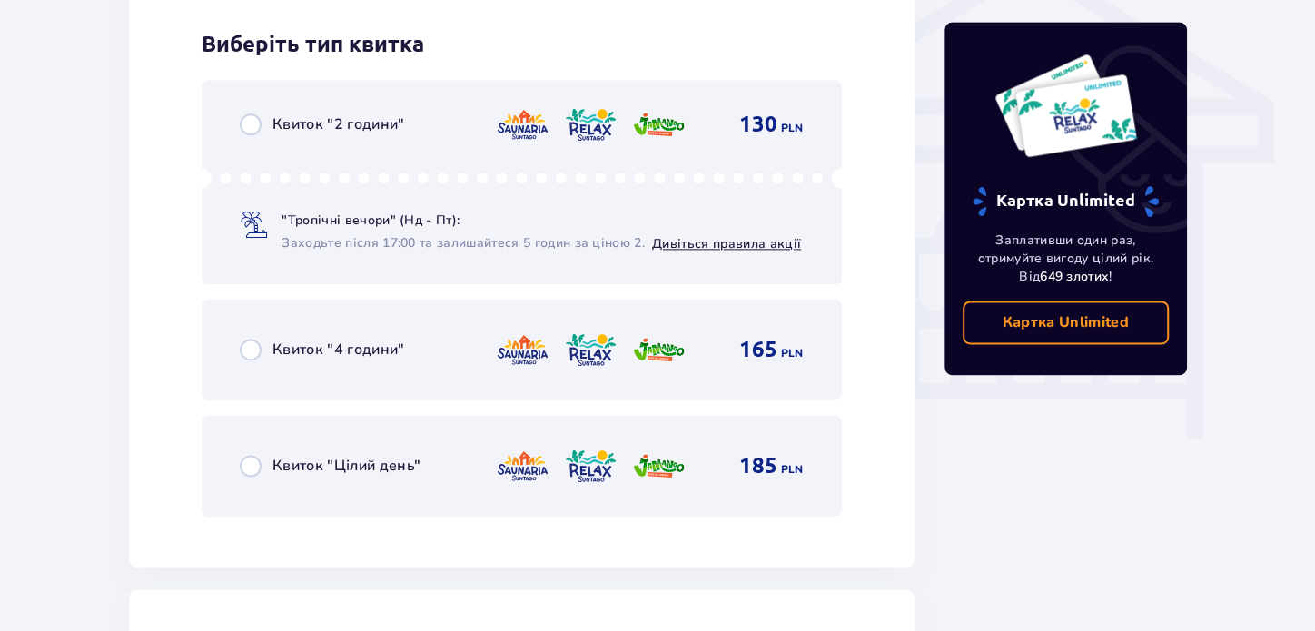
scroll to position [1530, 0]
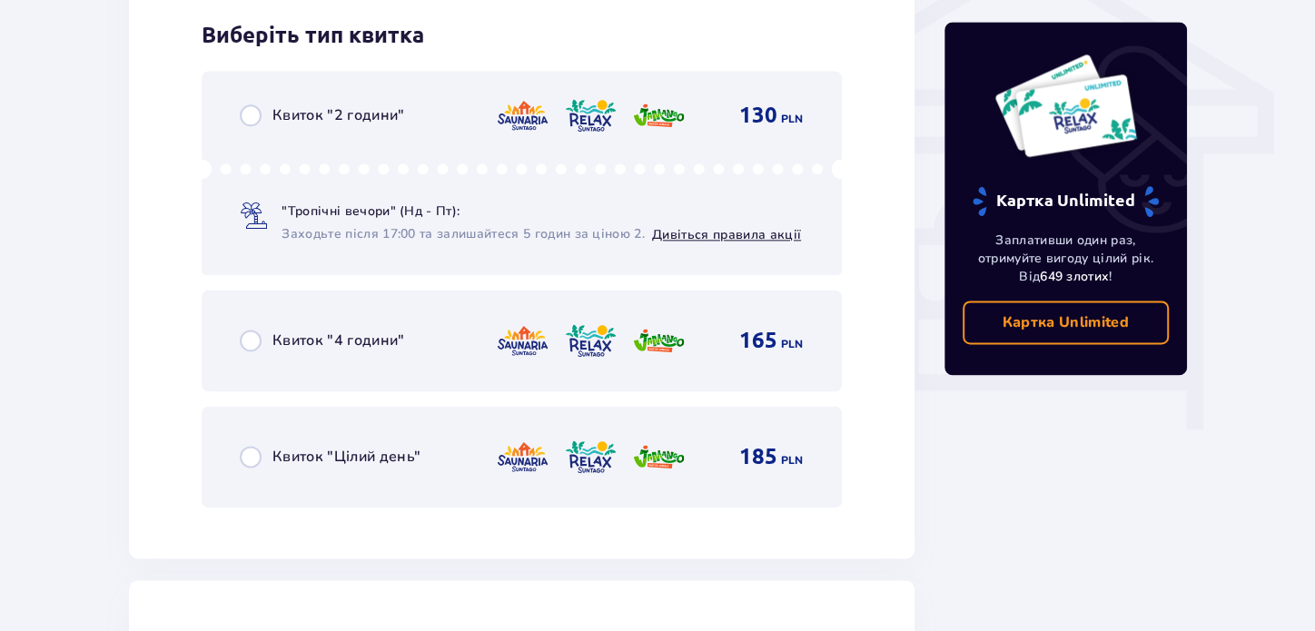
click at [243, 457] on input "radio" at bounding box center [251, 457] width 22 height 22
radio input "true"
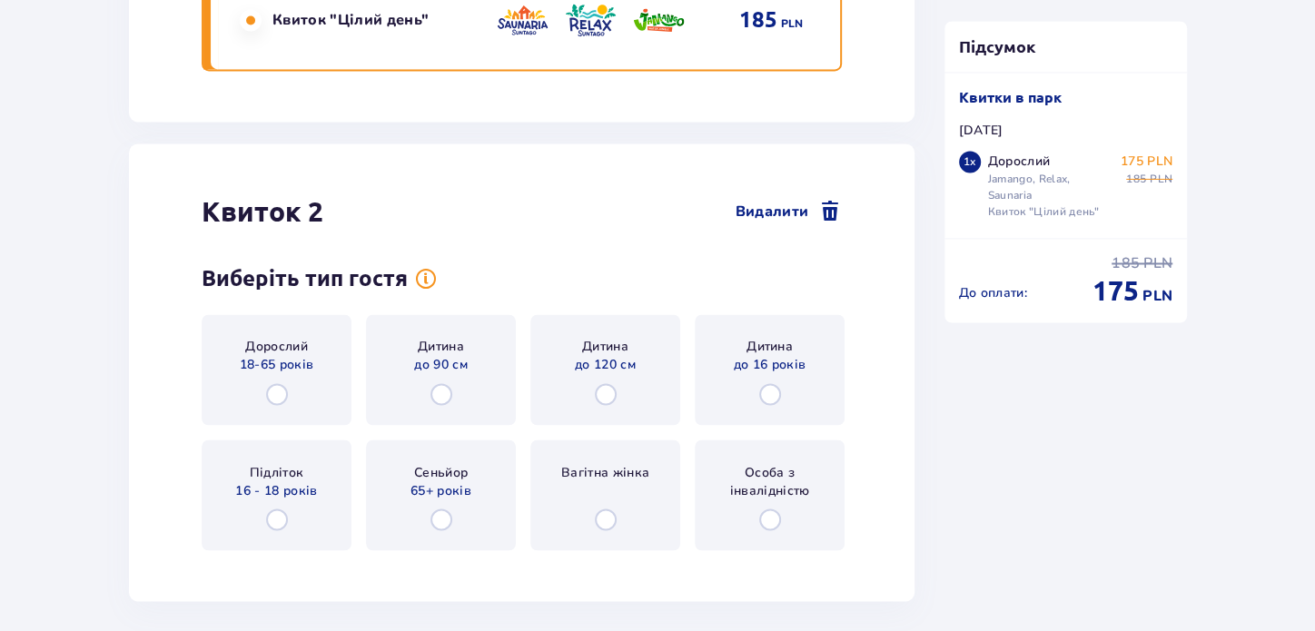
scroll to position [2087, 0]
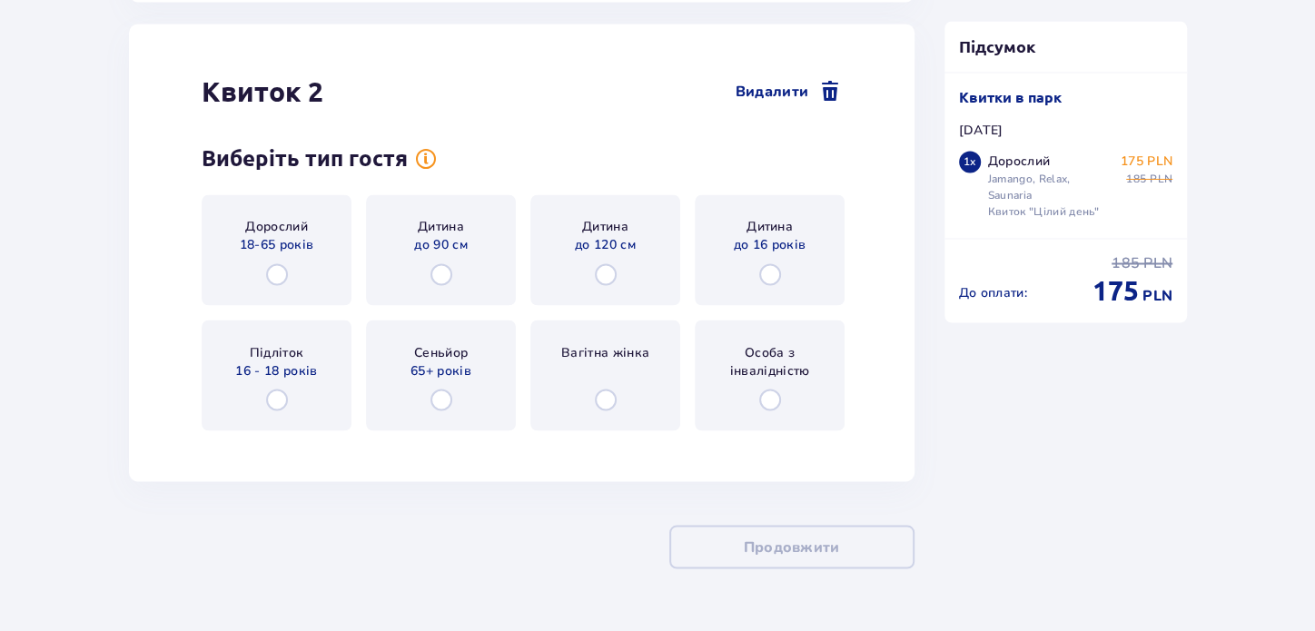
click at [278, 273] on input "radio" at bounding box center [277, 274] width 22 height 22
radio input "true"
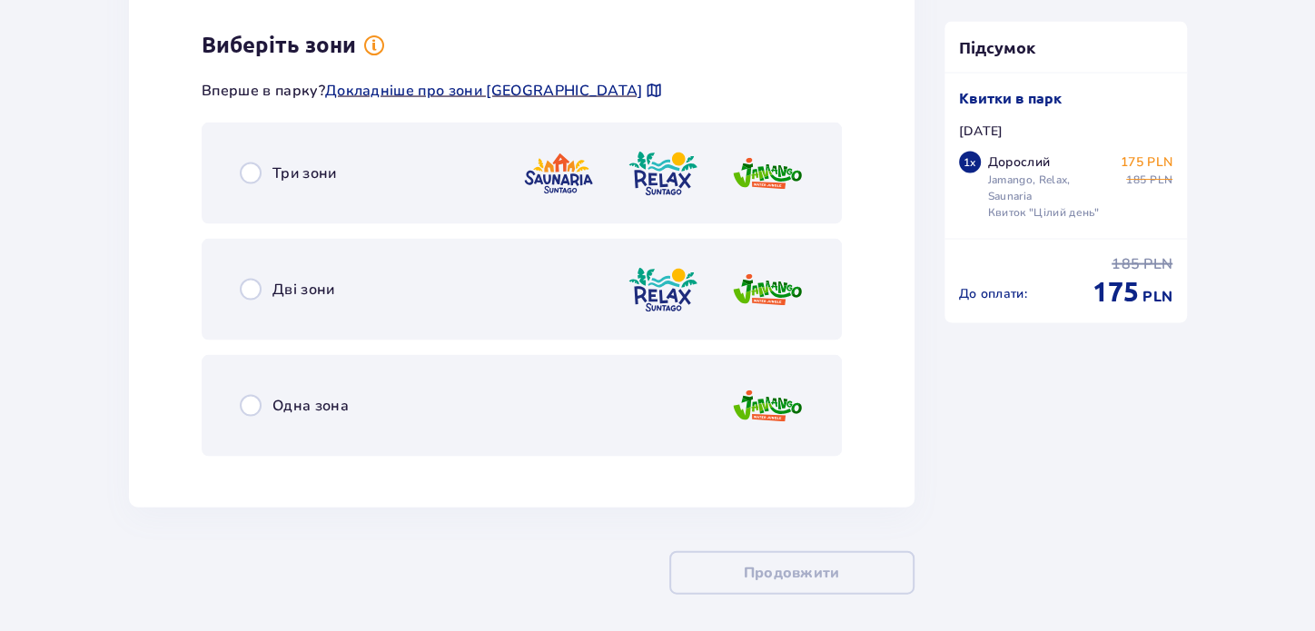
scroll to position [2530, 0]
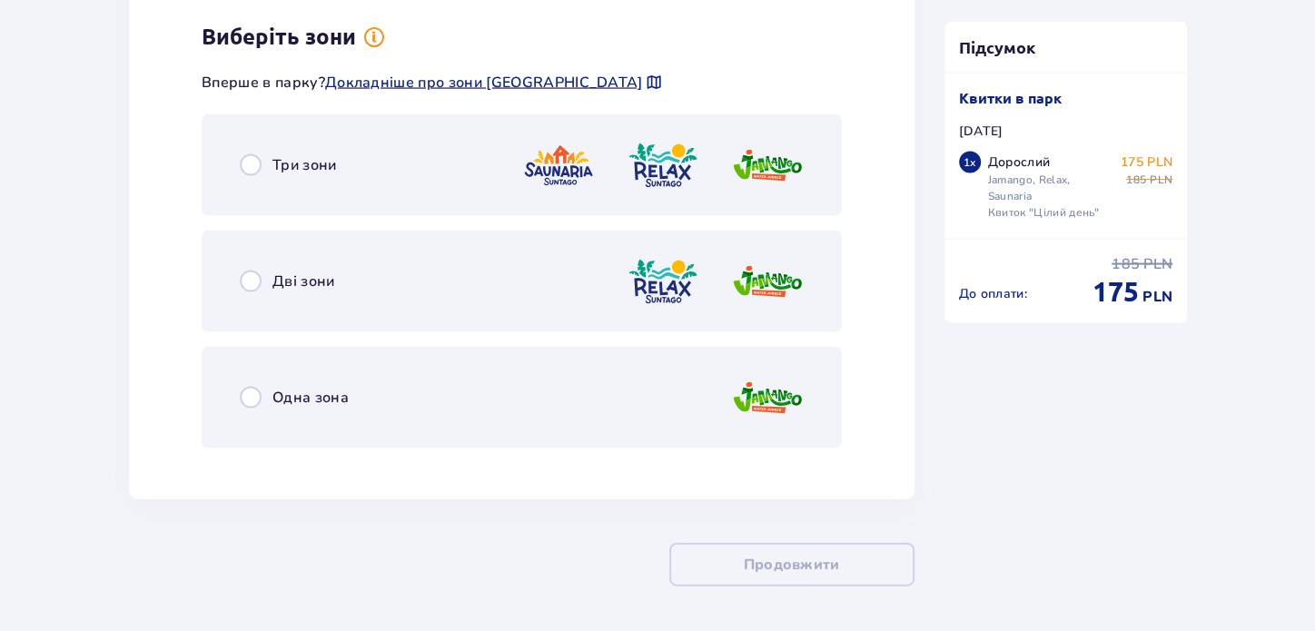
click at [255, 168] on input "radio" at bounding box center [251, 165] width 22 height 22
radio input "true"
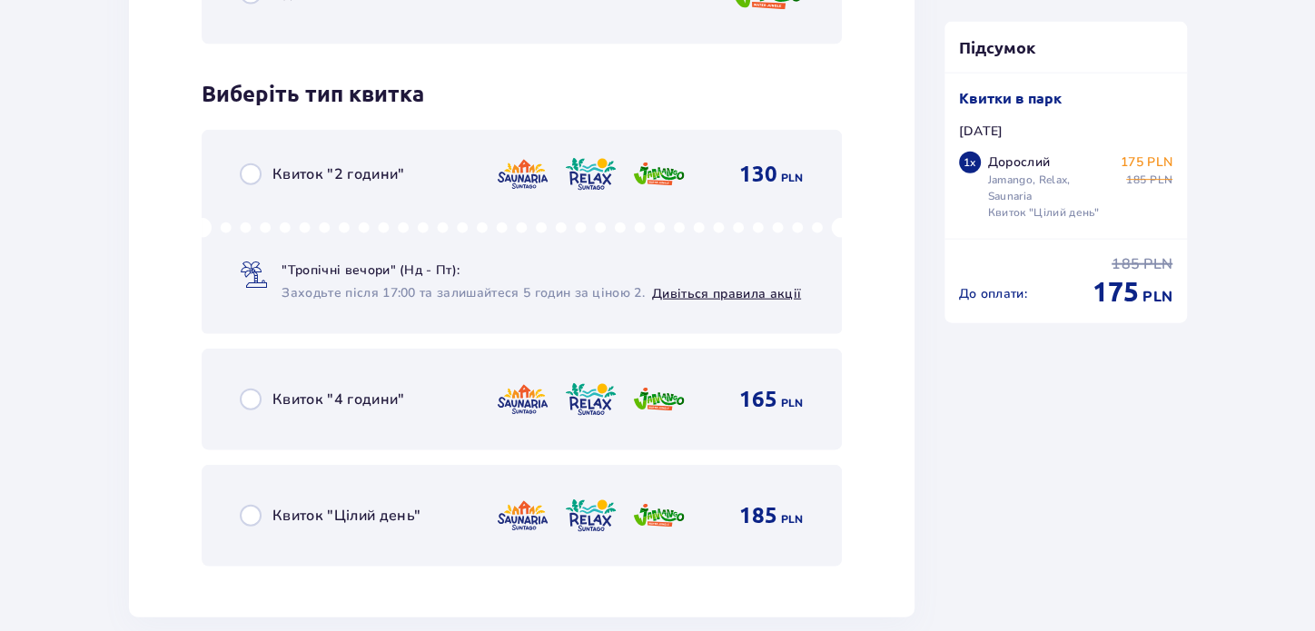
scroll to position [2991, 0]
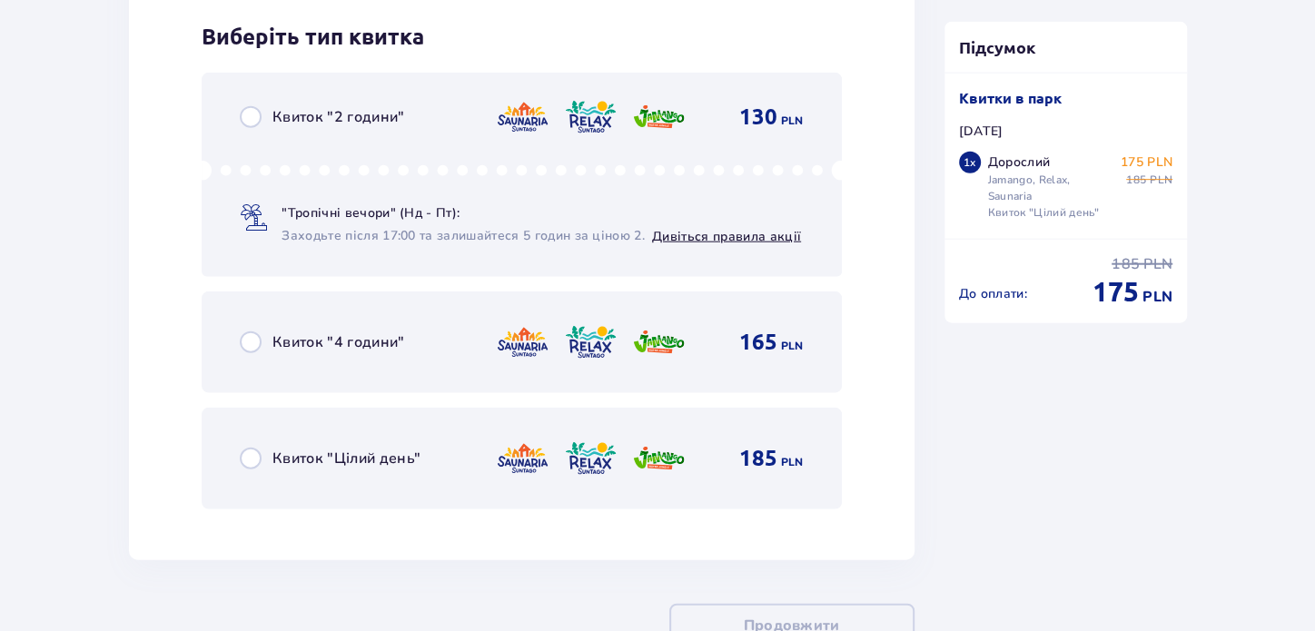
click at [250, 452] on input "radio" at bounding box center [251, 459] width 22 height 22
radio input "true"
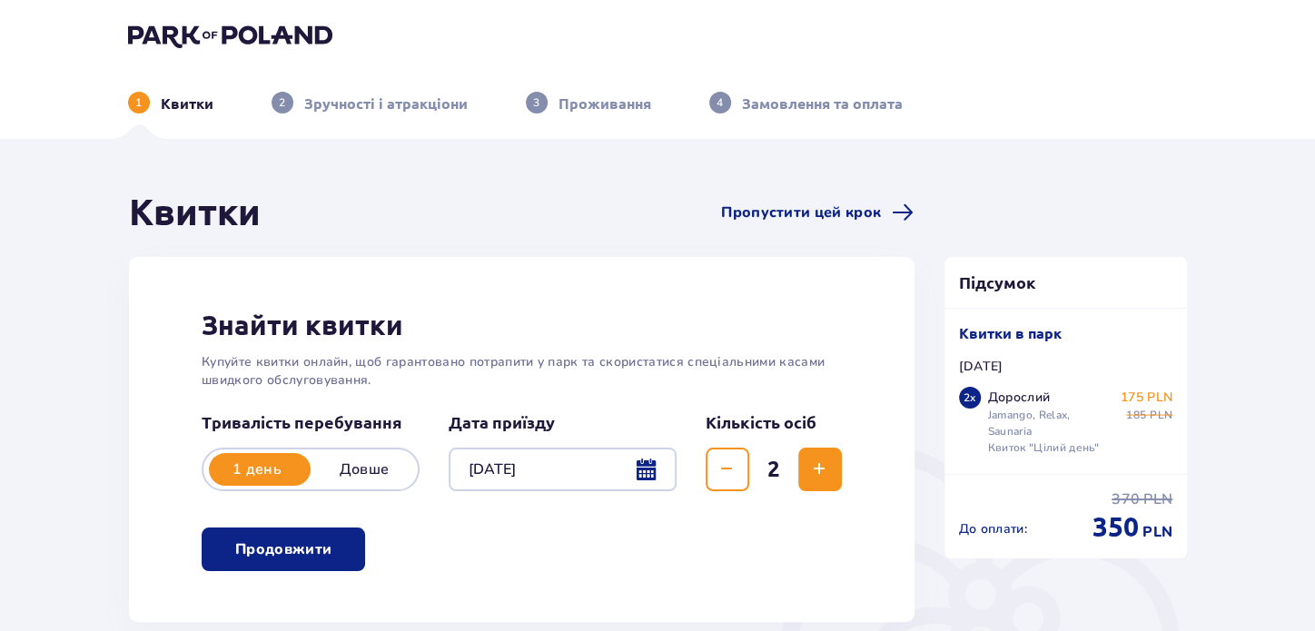
scroll to position [0, 0]
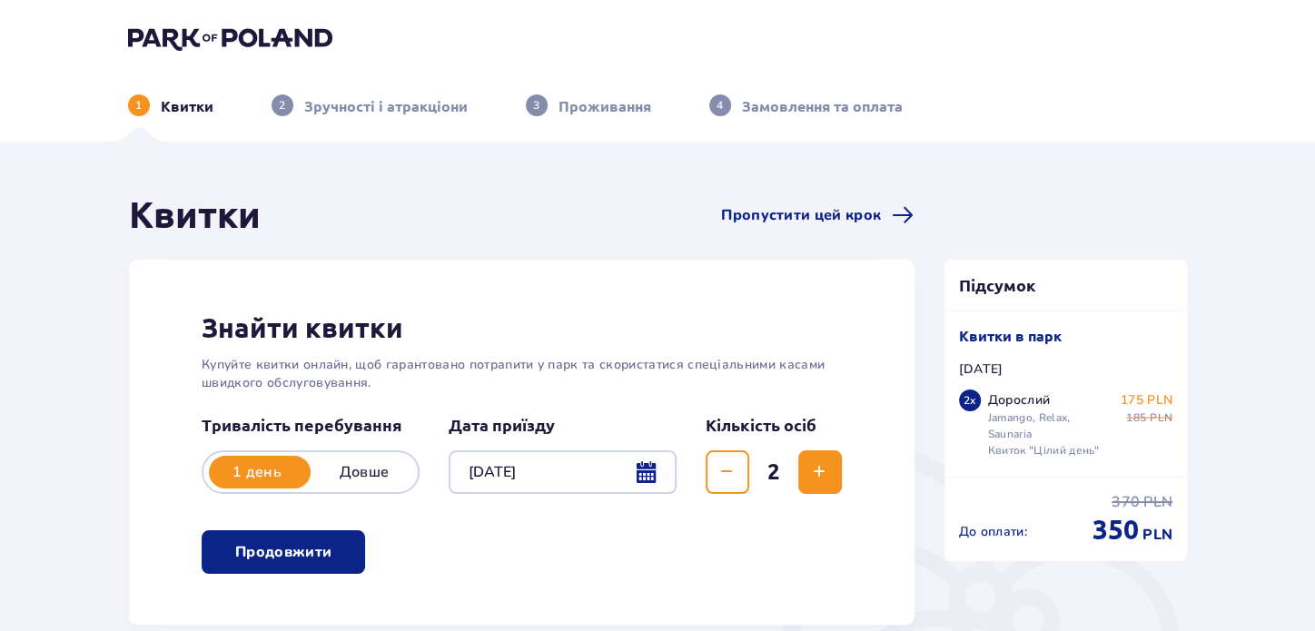
click at [236, 28] on img at bounding box center [230, 37] width 204 height 25
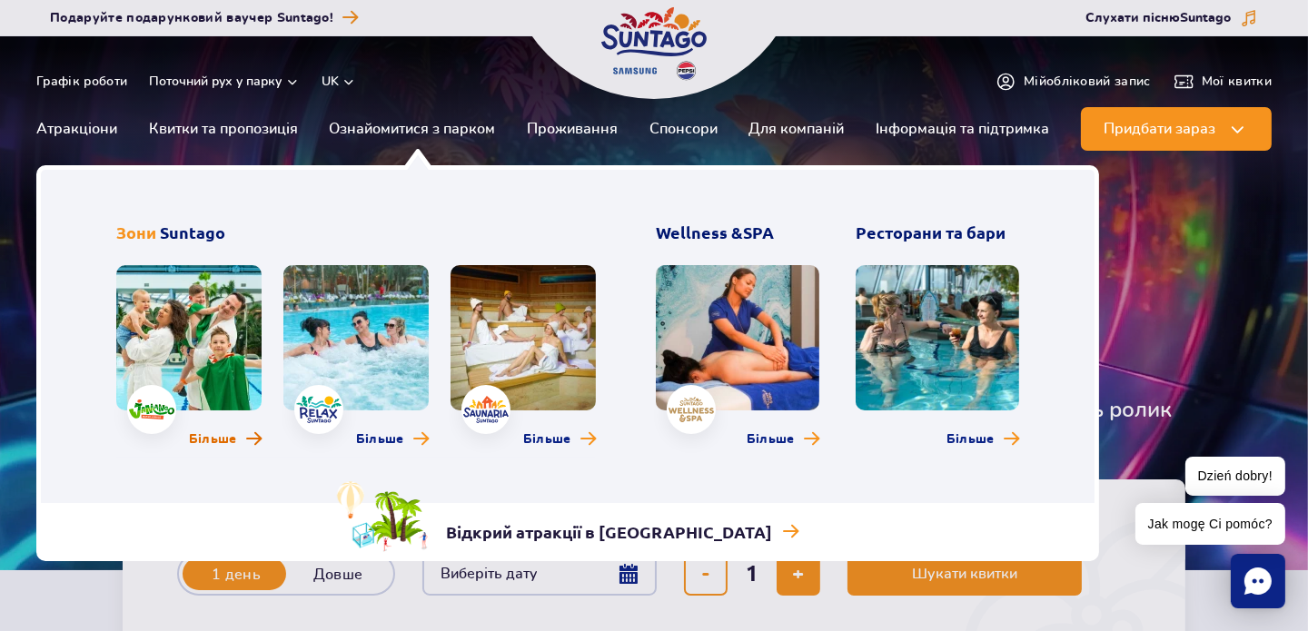
click at [205, 435] on span "Більше" at bounding box center [213, 440] width 48 height 18
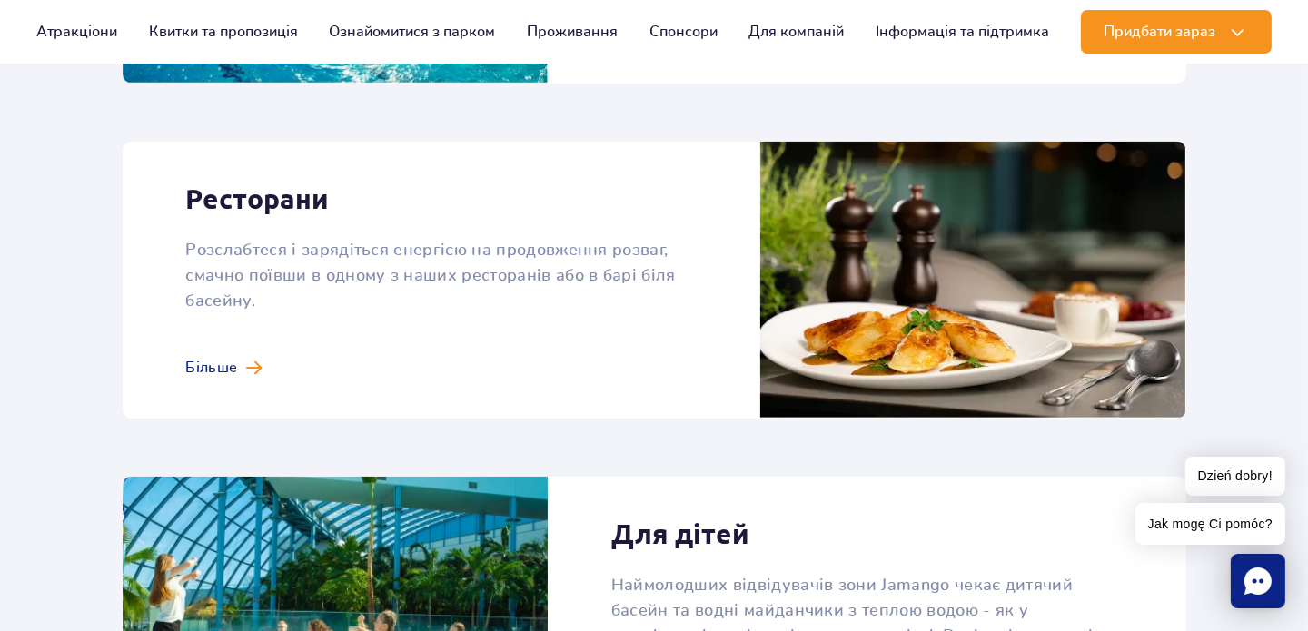
scroll to position [2271, 0]
click at [227, 342] on link at bounding box center [655, 280] width 1064 height 277
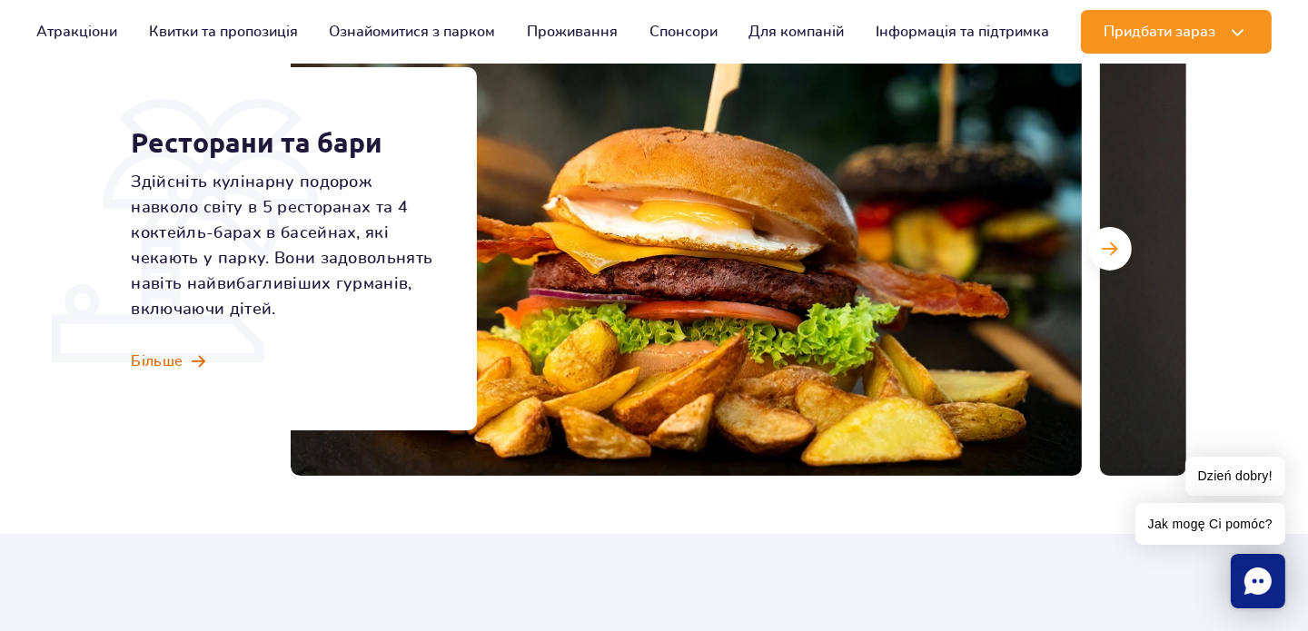
click at [170, 361] on span "Більше" at bounding box center [158, 362] width 52 height 20
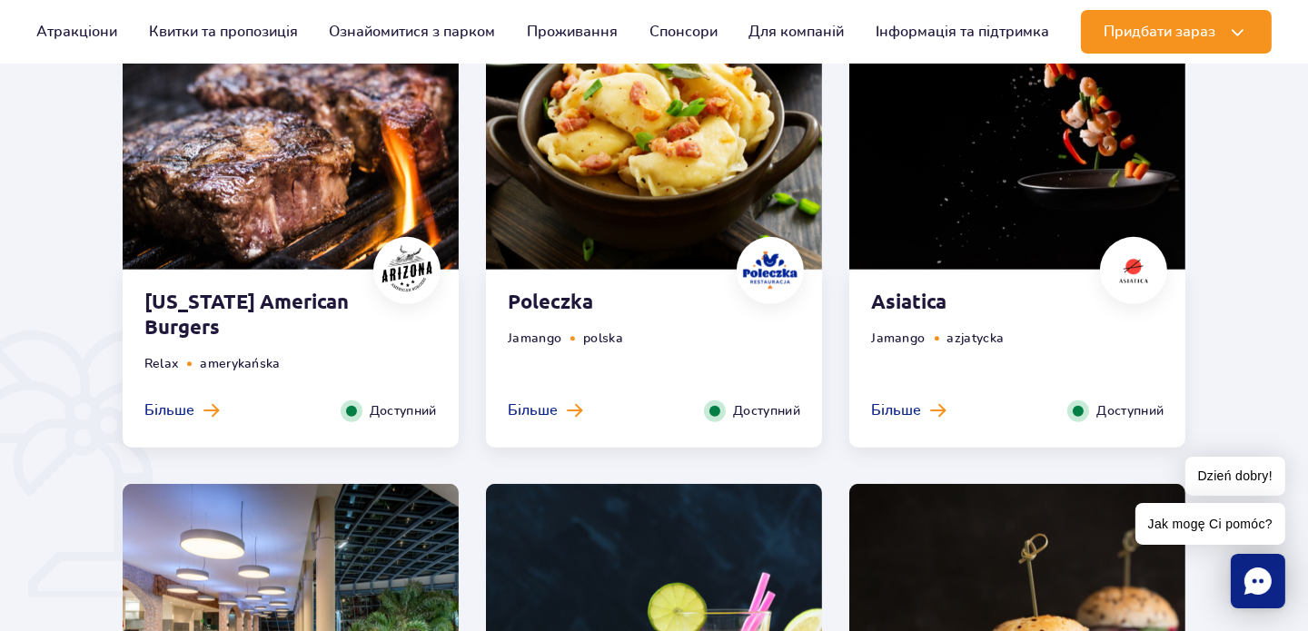
scroll to position [1078, 0]
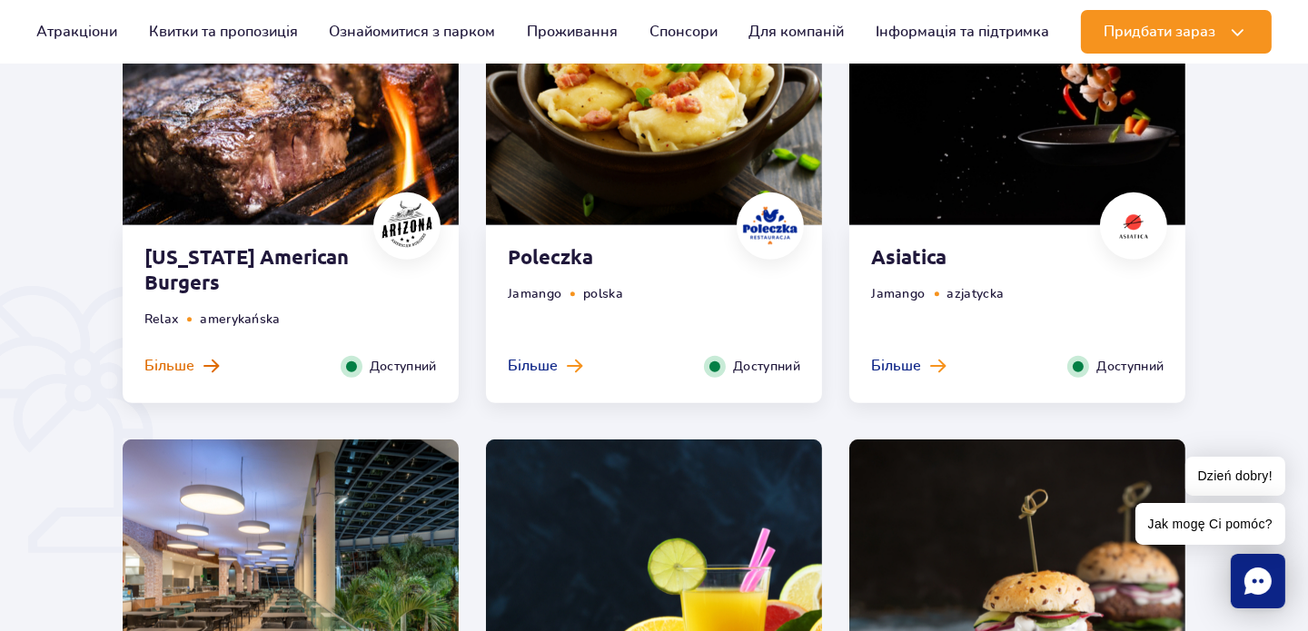
click at [203, 367] on span at bounding box center [210, 366] width 15 height 16
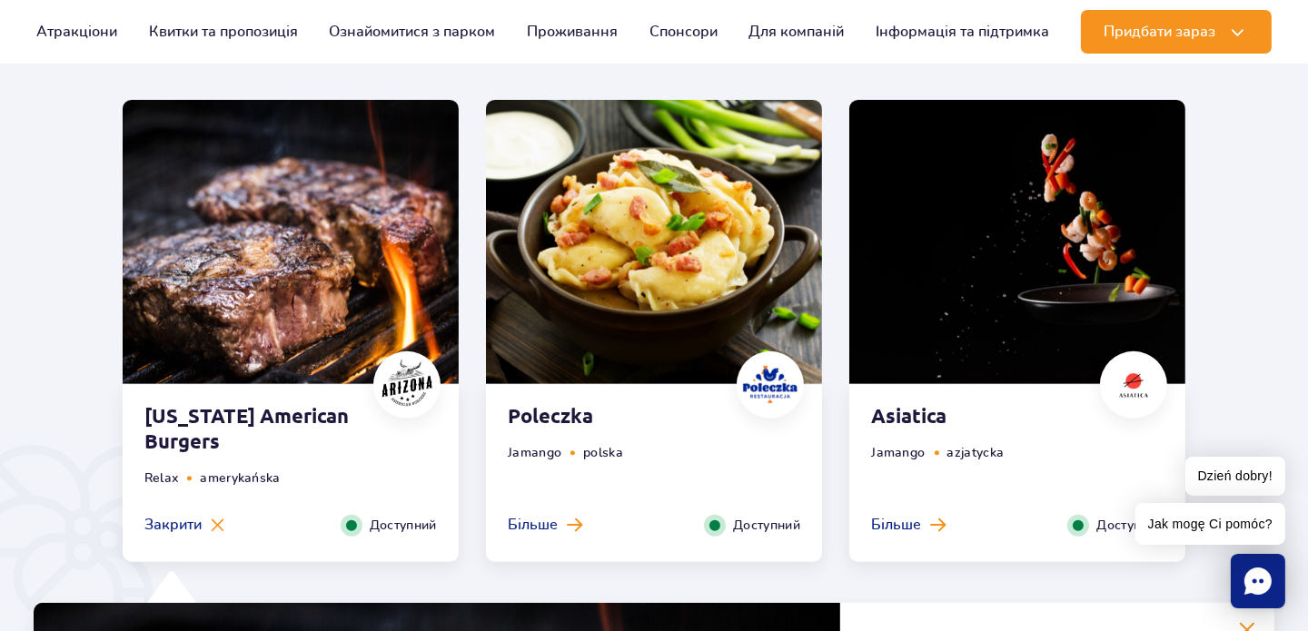
scroll to position [959, 0]
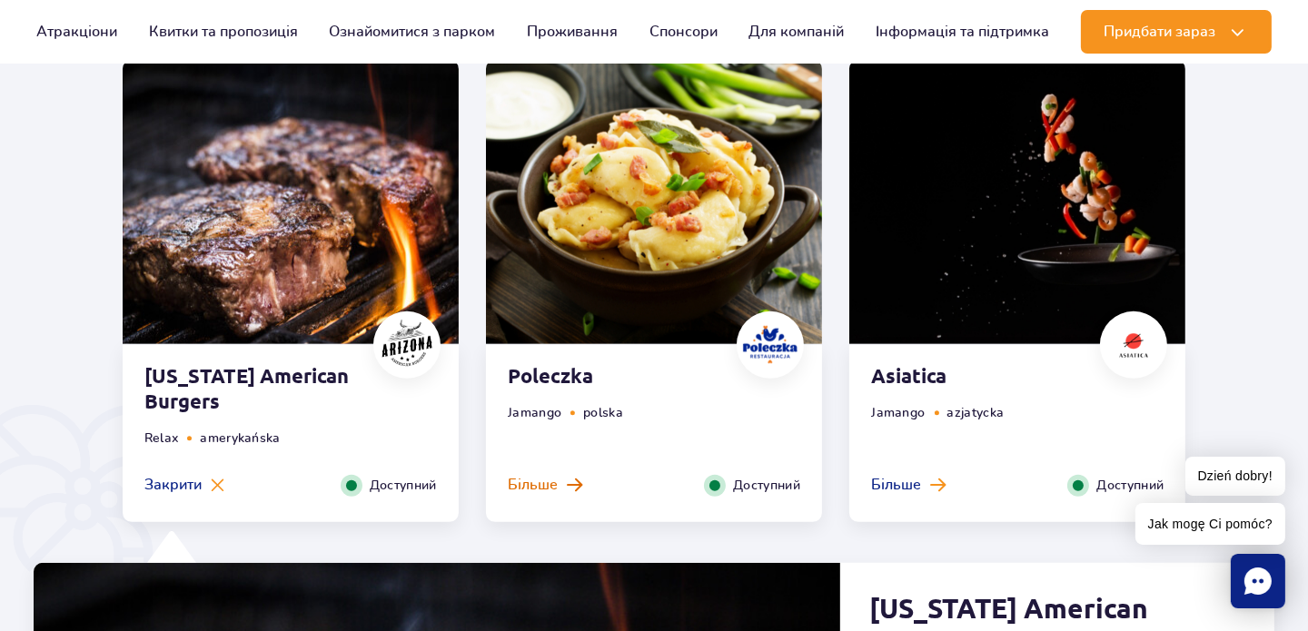
click at [551, 486] on span "Більше" at bounding box center [533, 485] width 50 height 20
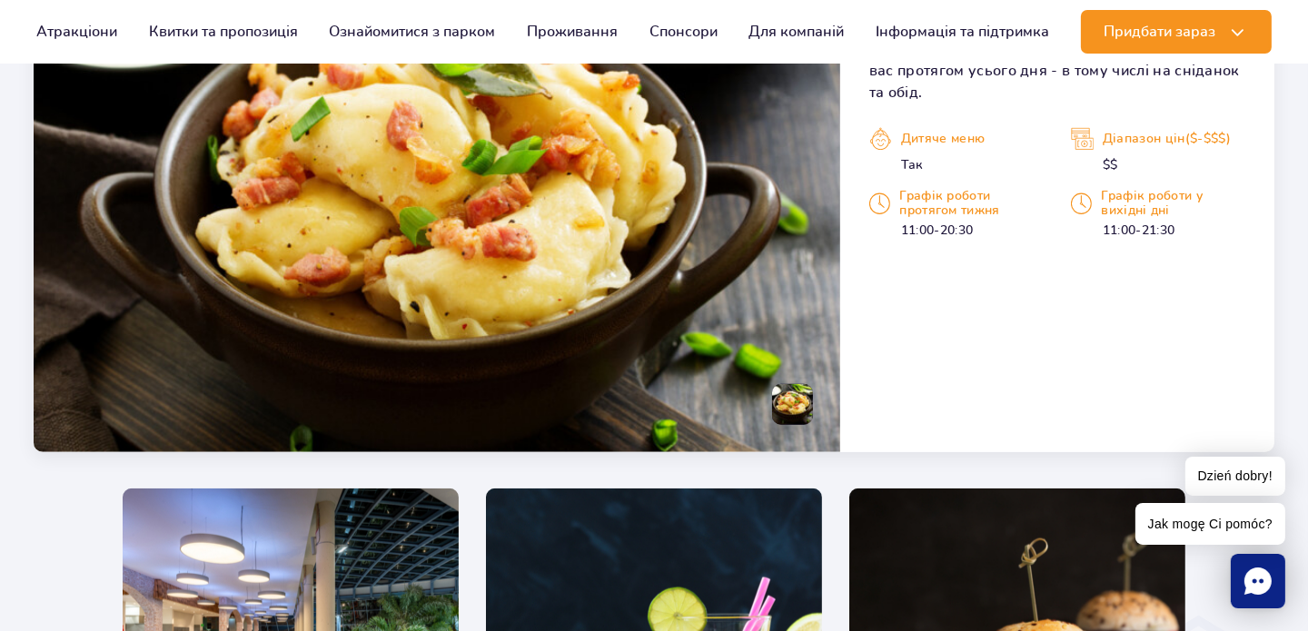
scroll to position [1414, 0]
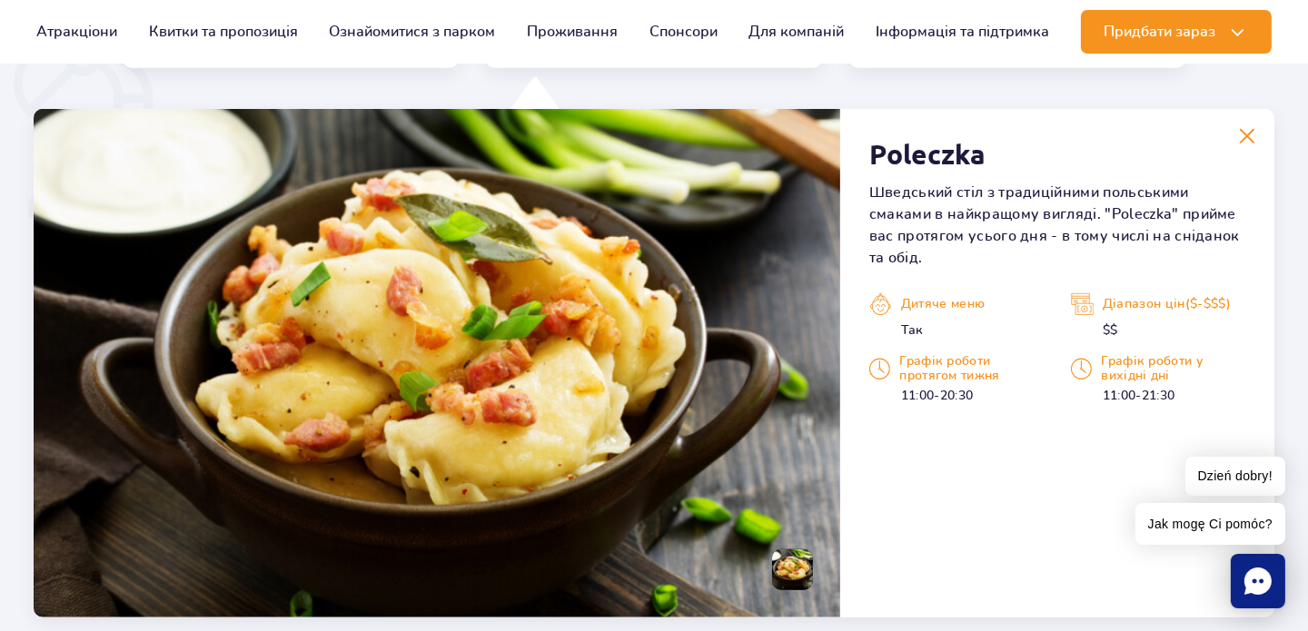
click at [559, 265] on img at bounding box center [437, 363] width 807 height 509
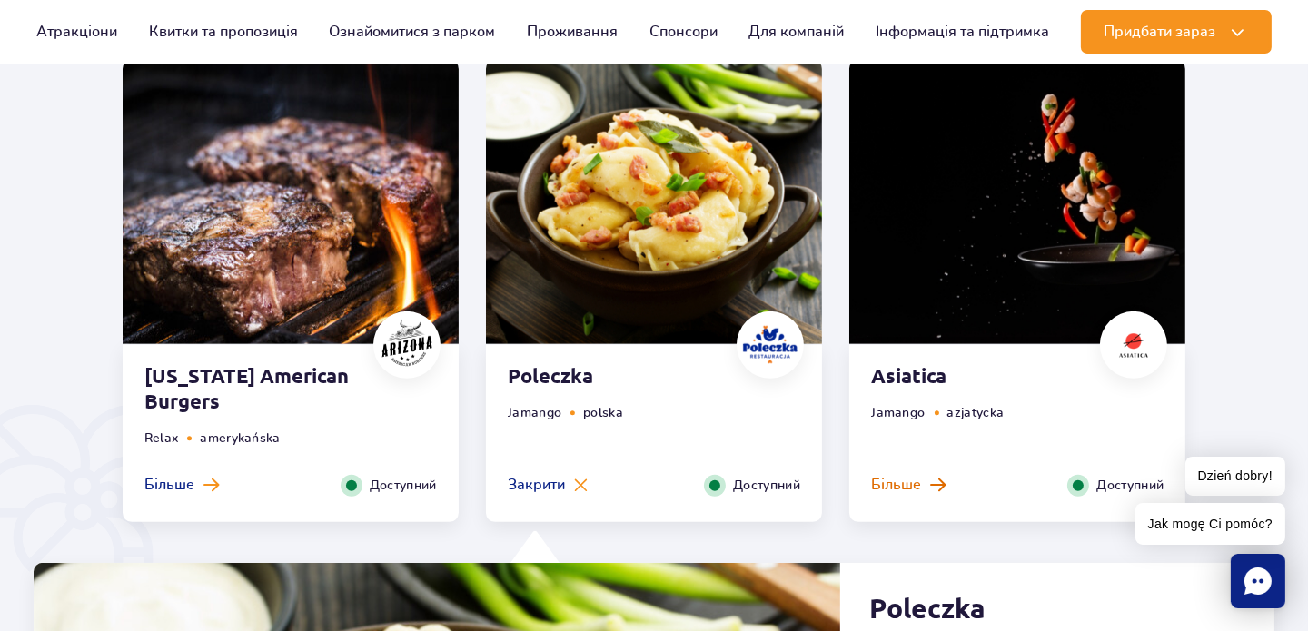
click at [936, 476] on button "Більше" at bounding box center [908, 485] width 74 height 20
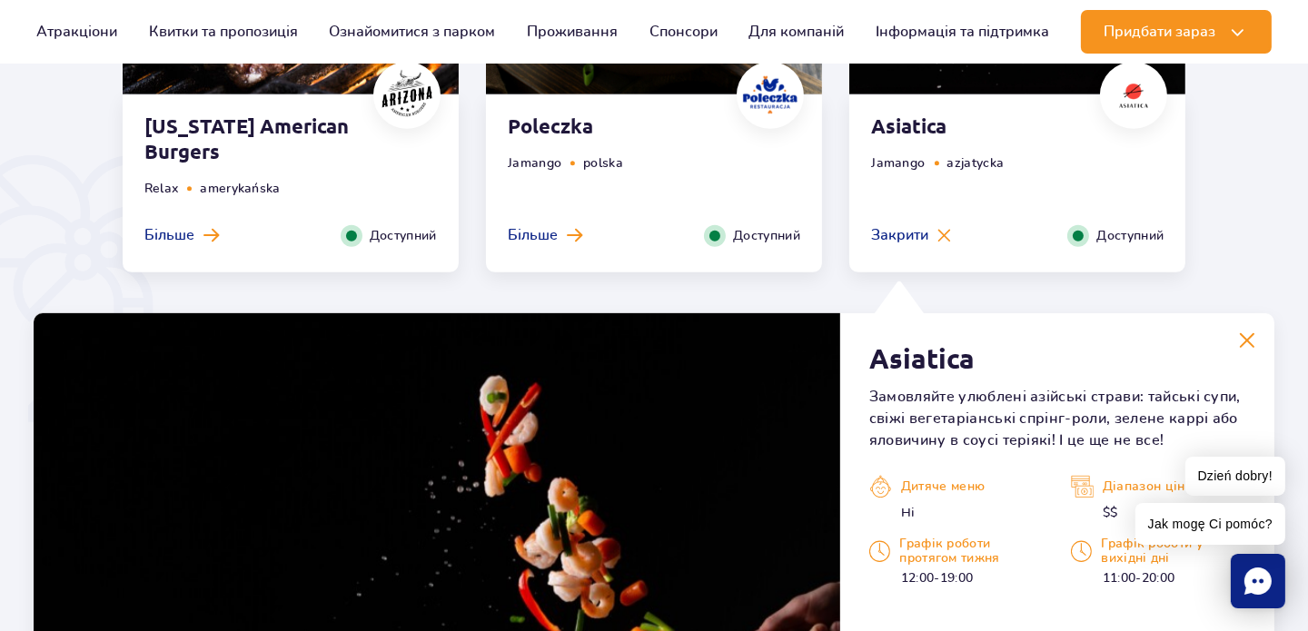
scroll to position [1050, 0]
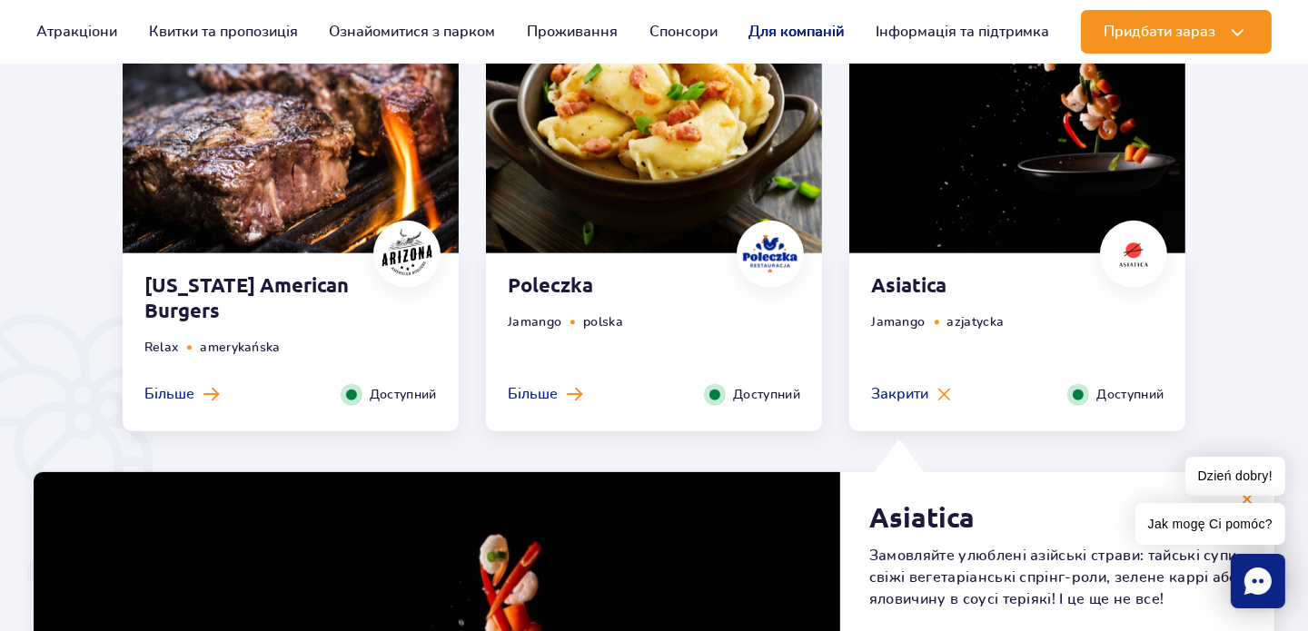
click at [818, 35] on link "Для компаній" at bounding box center [796, 32] width 95 height 44
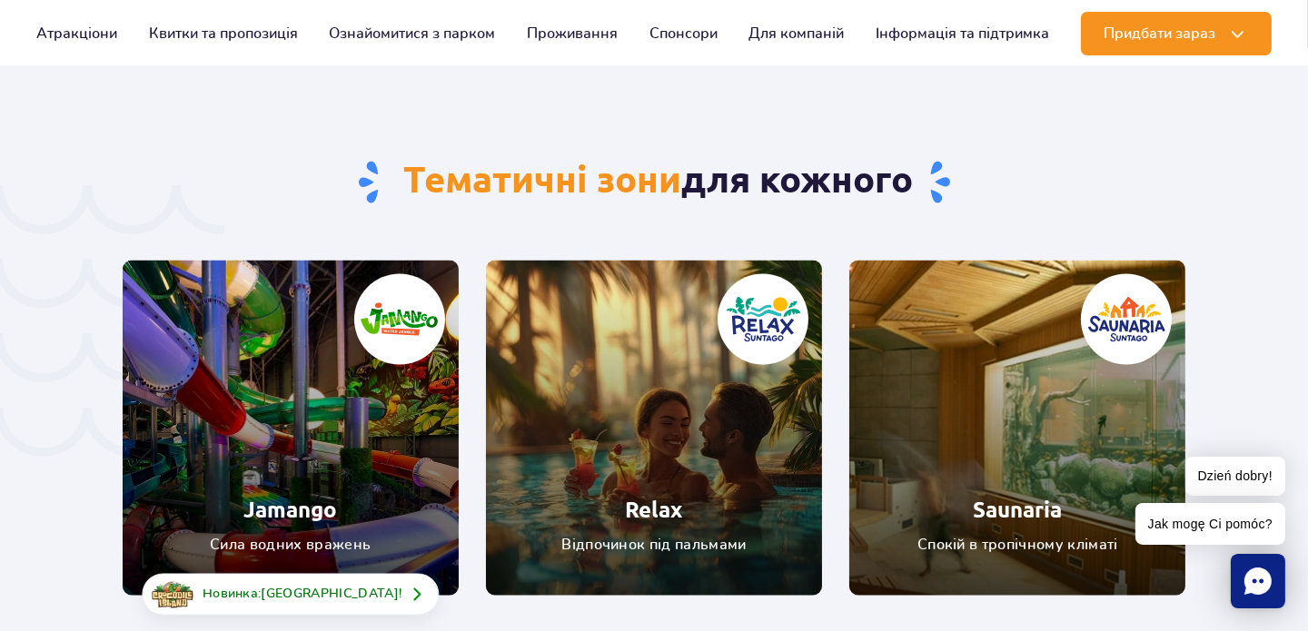
scroll to position [3841, 0]
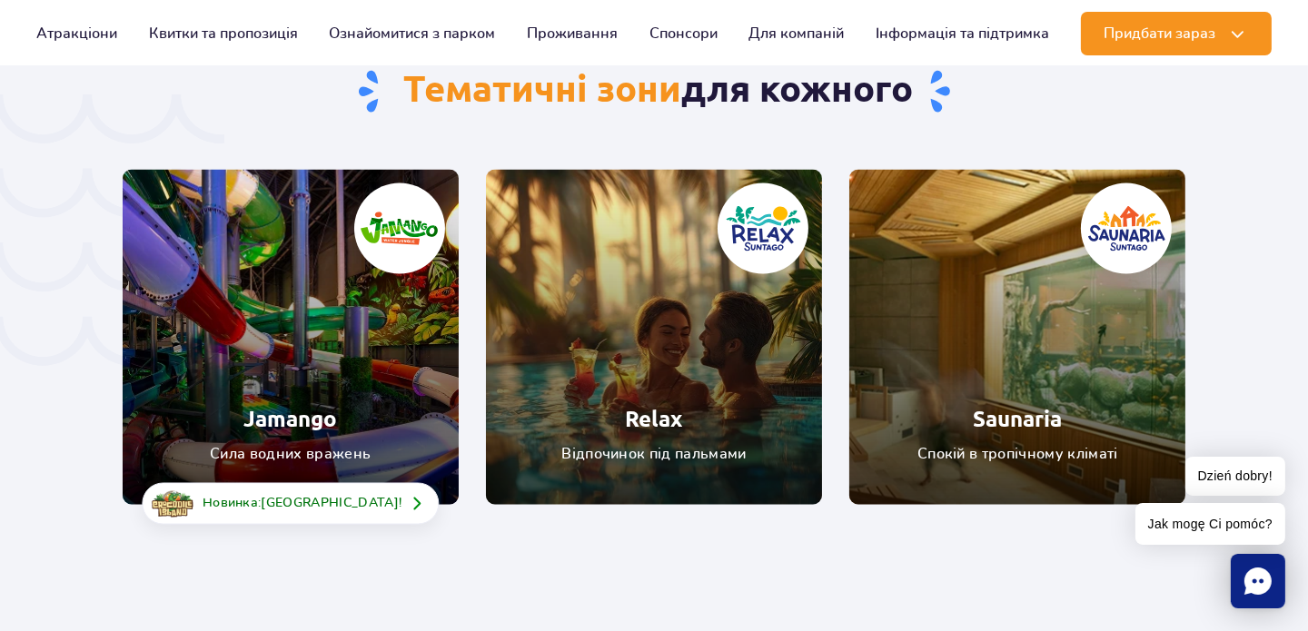
click at [781, 373] on link "Relax" at bounding box center [654, 337] width 336 height 335
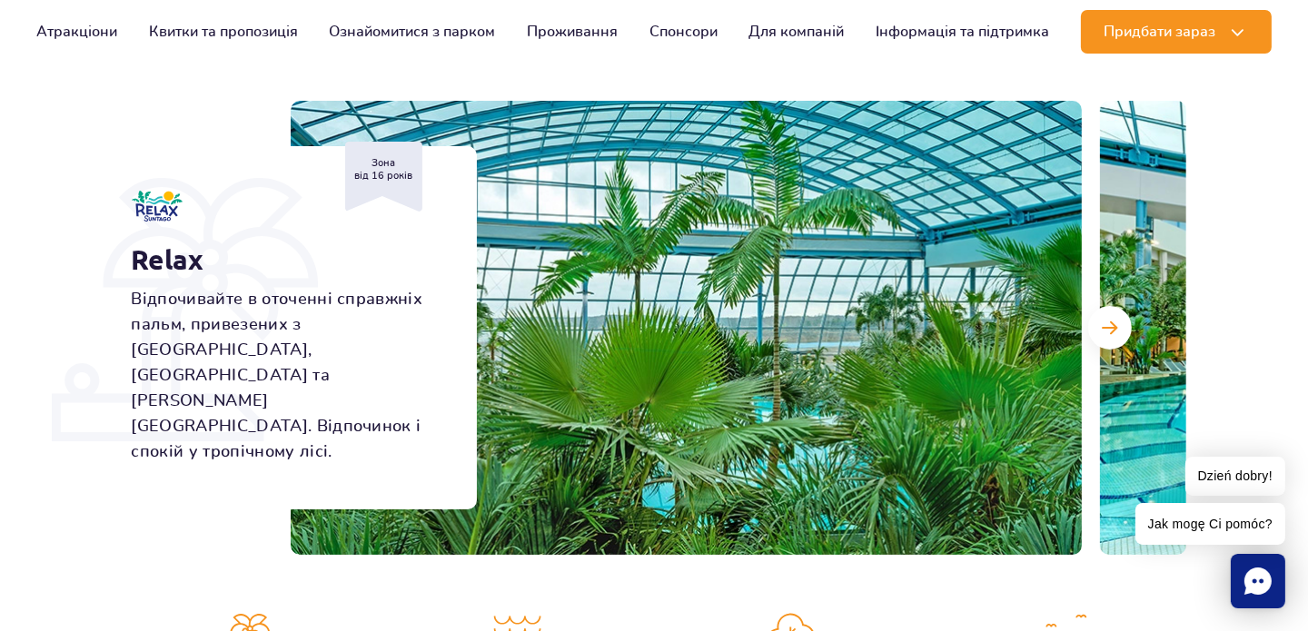
scroll to position [181, 0]
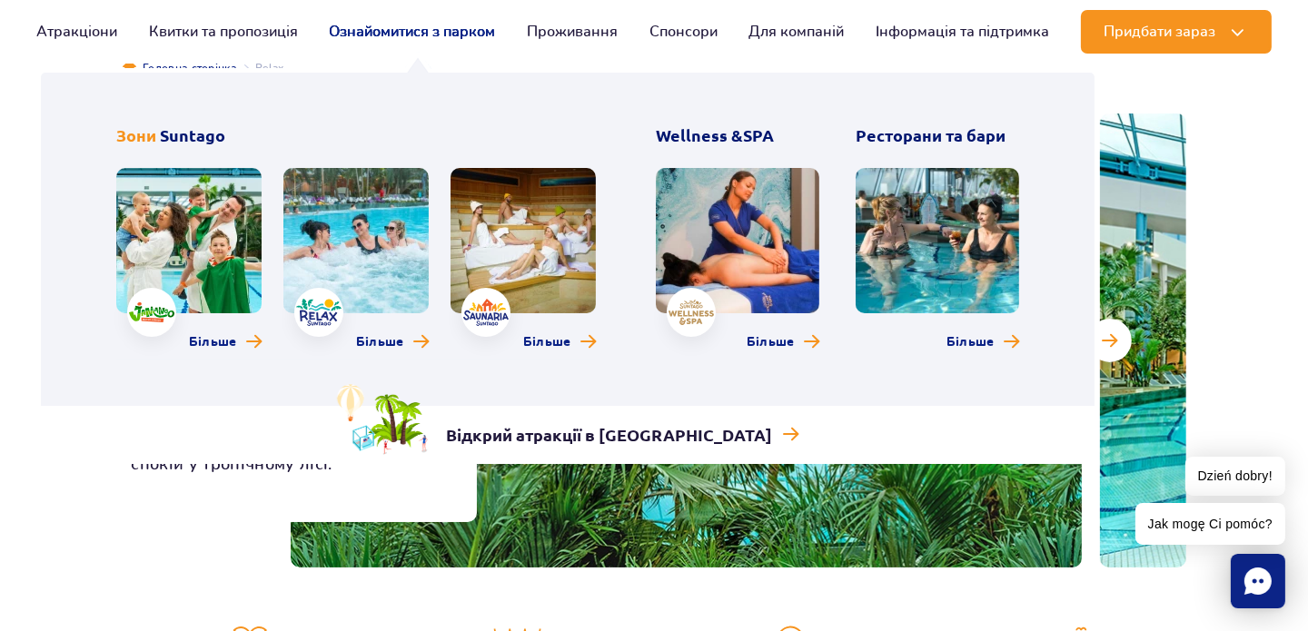
click at [439, 35] on link "Ознайомитися з парком" at bounding box center [412, 32] width 166 height 44
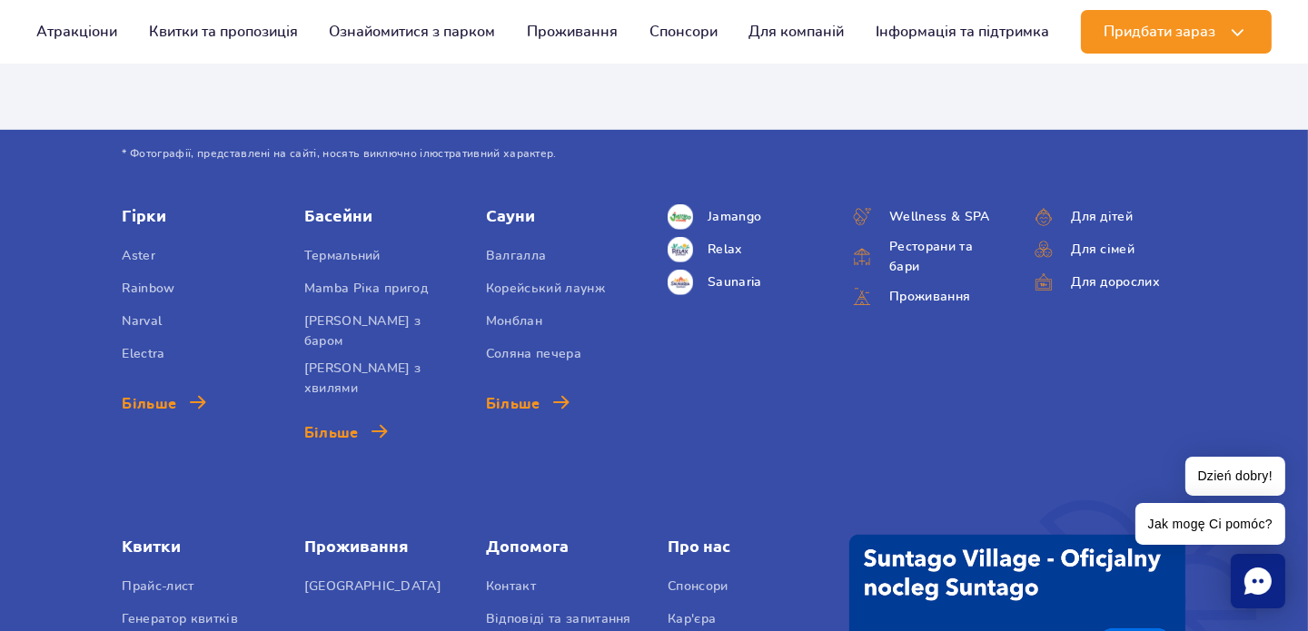
scroll to position [1090, 0]
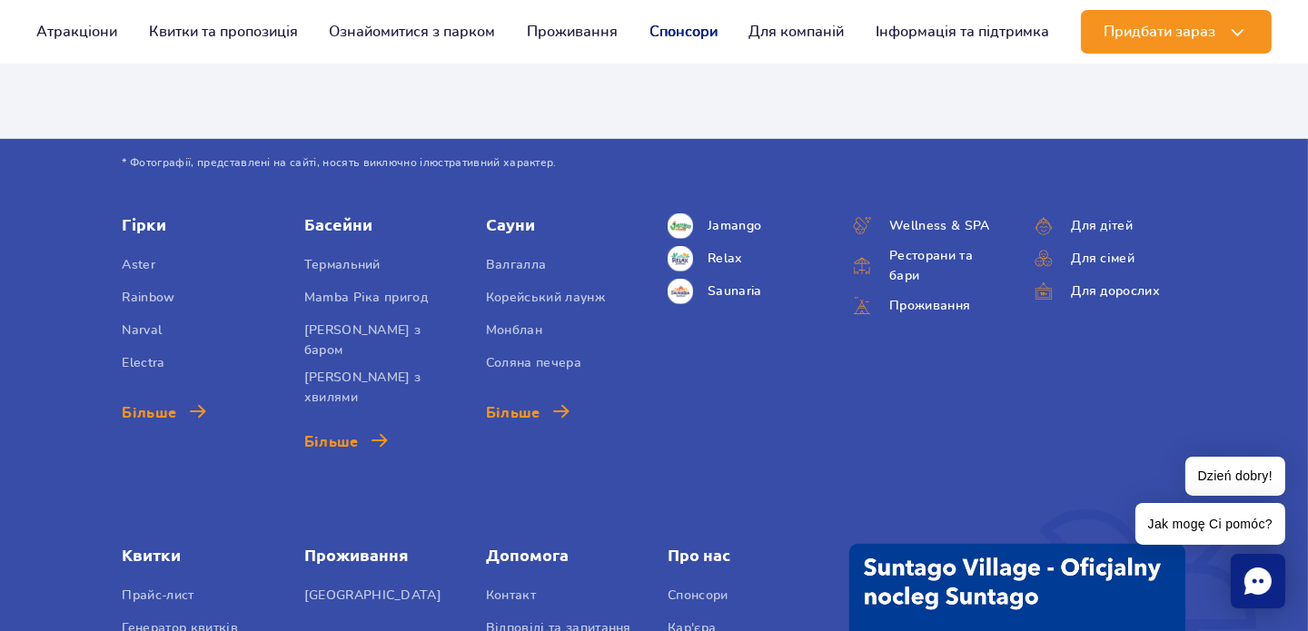
click at [690, 23] on link "Спонсори" at bounding box center [684, 32] width 68 height 44
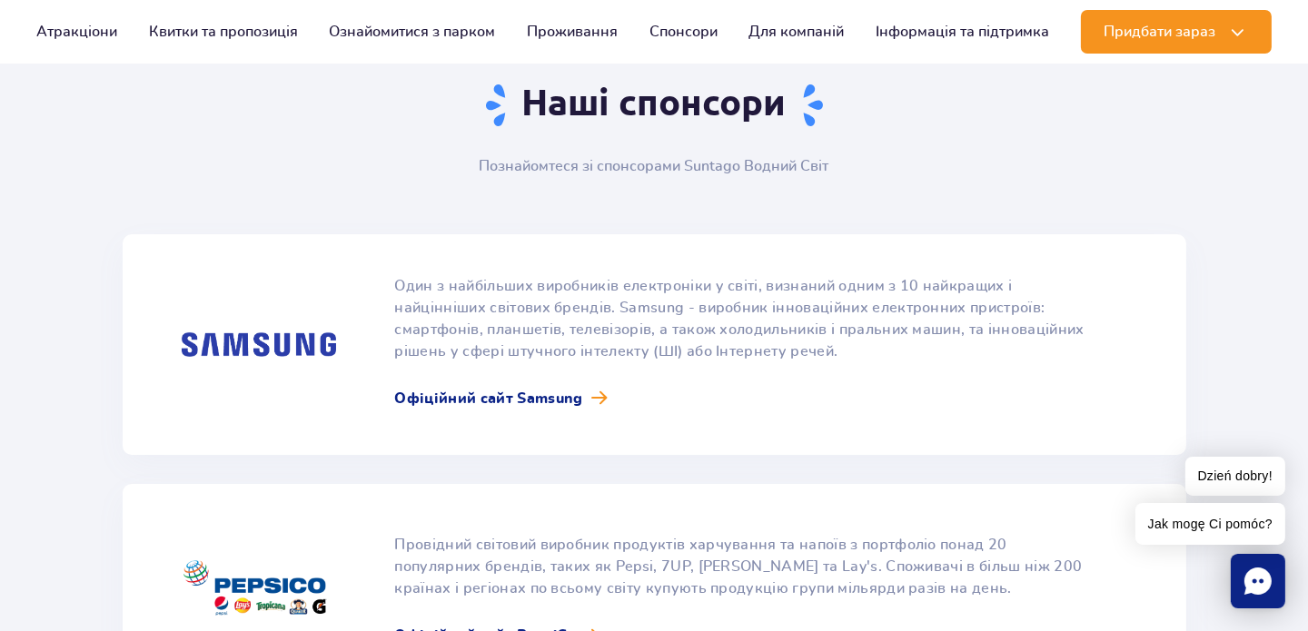
scroll to position [90, 0]
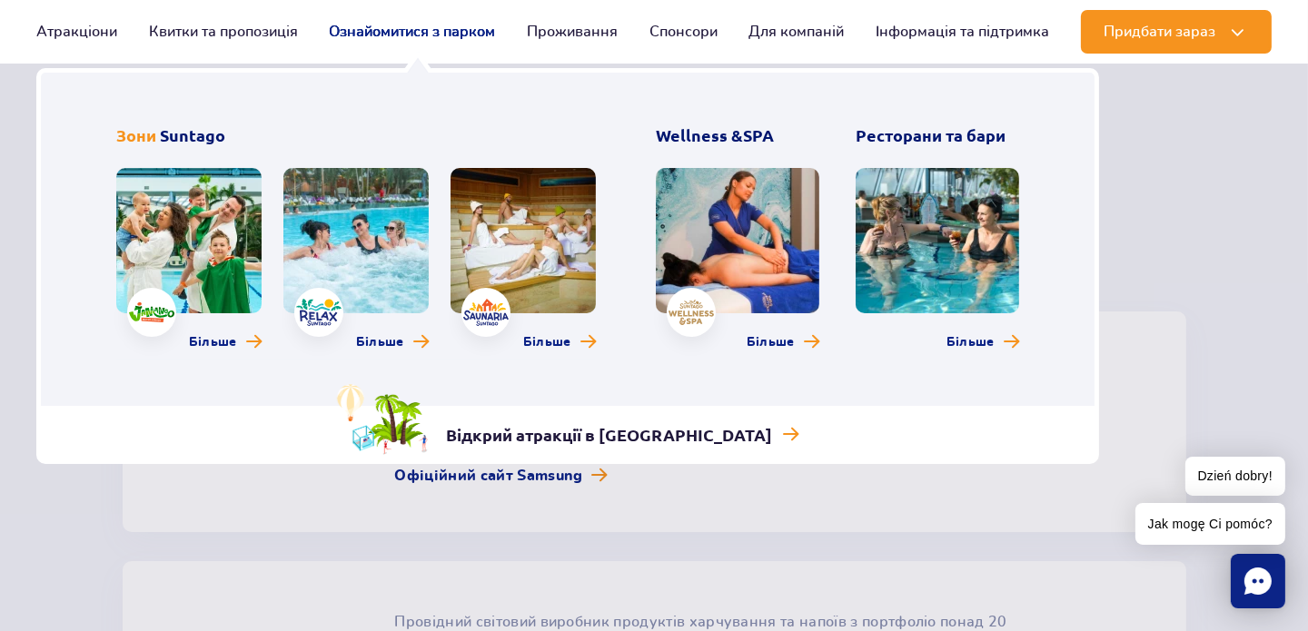
click at [398, 32] on link "Ознайомитися з парком" at bounding box center [412, 32] width 166 height 44
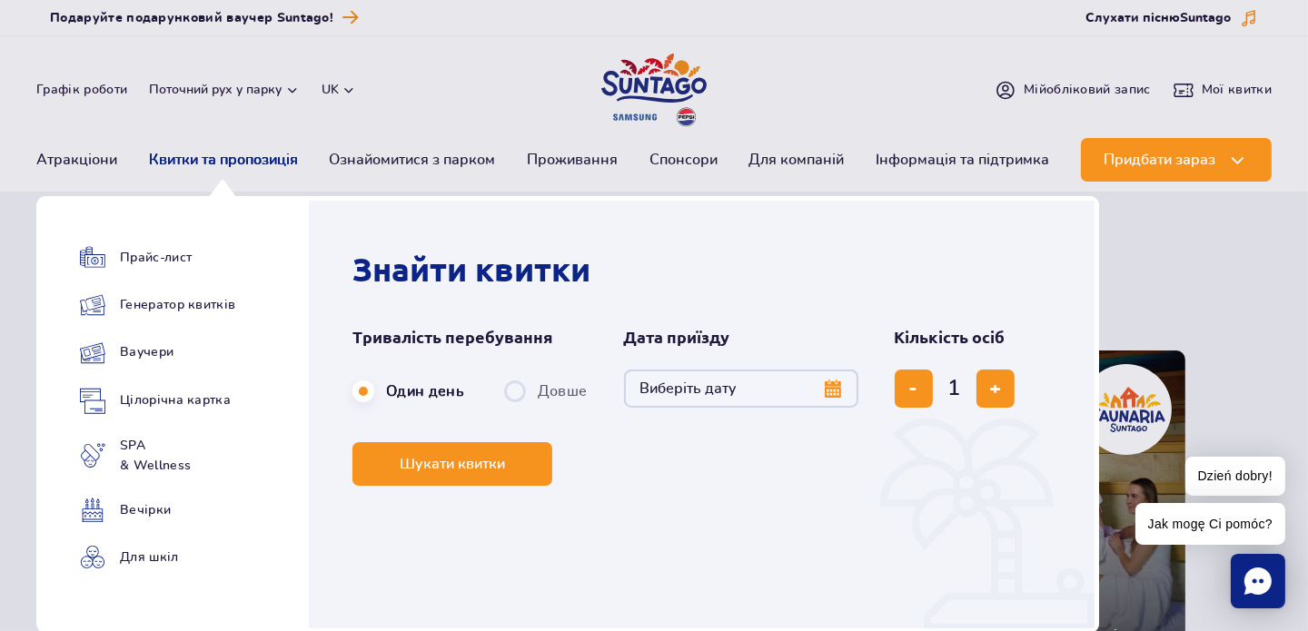
click at [237, 158] on link "Квитки та пропозиція" at bounding box center [223, 160] width 149 height 44
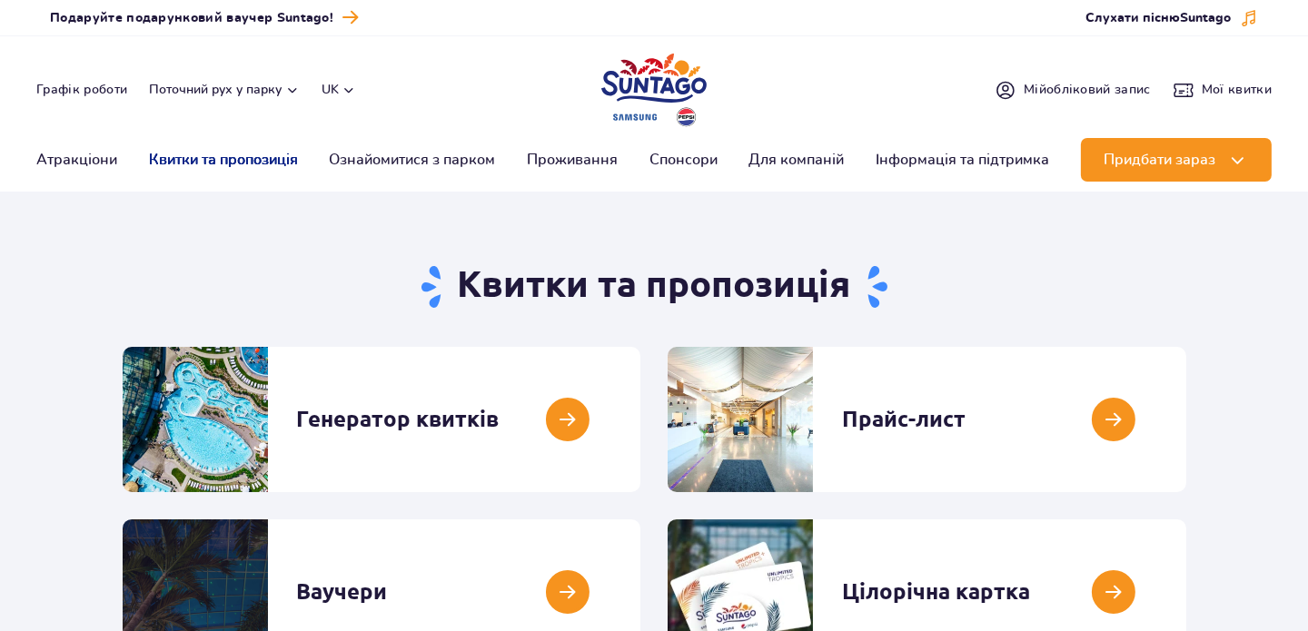
click at [232, 158] on link "Квитки та пропозиція" at bounding box center [223, 160] width 149 height 44
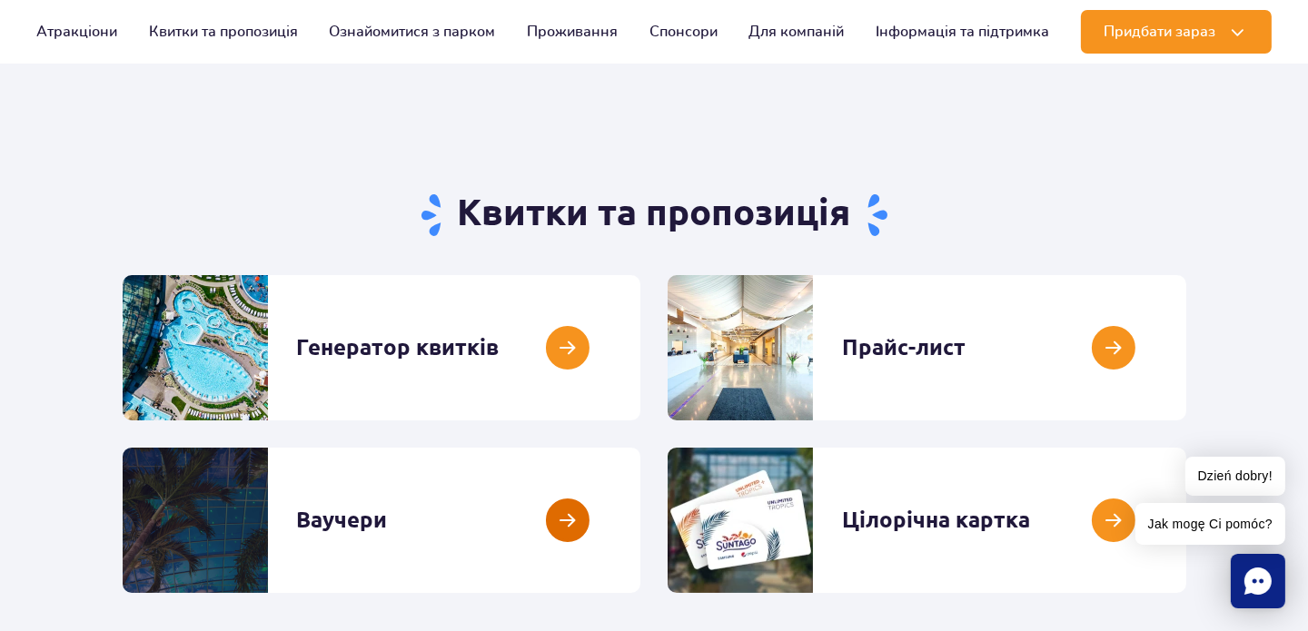
scroll to position [181, 0]
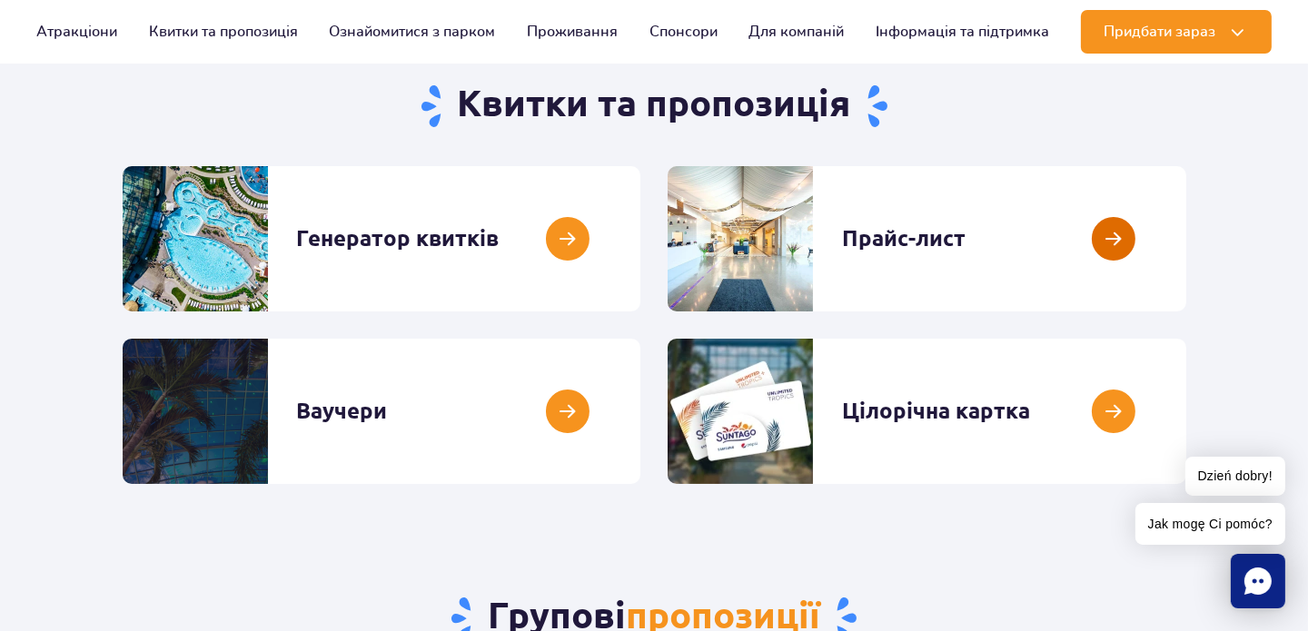
click at [1186, 242] on link at bounding box center [1186, 238] width 0 height 145
click at [640, 236] on link at bounding box center [640, 238] width 0 height 145
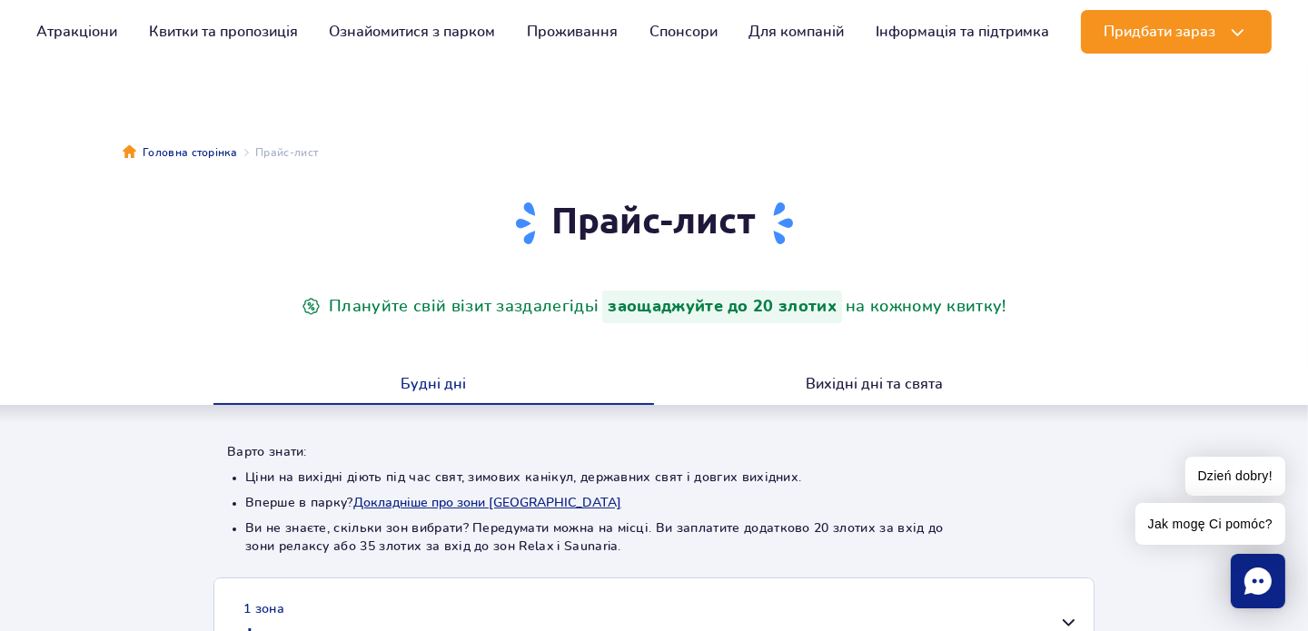
scroll to position [181, 0]
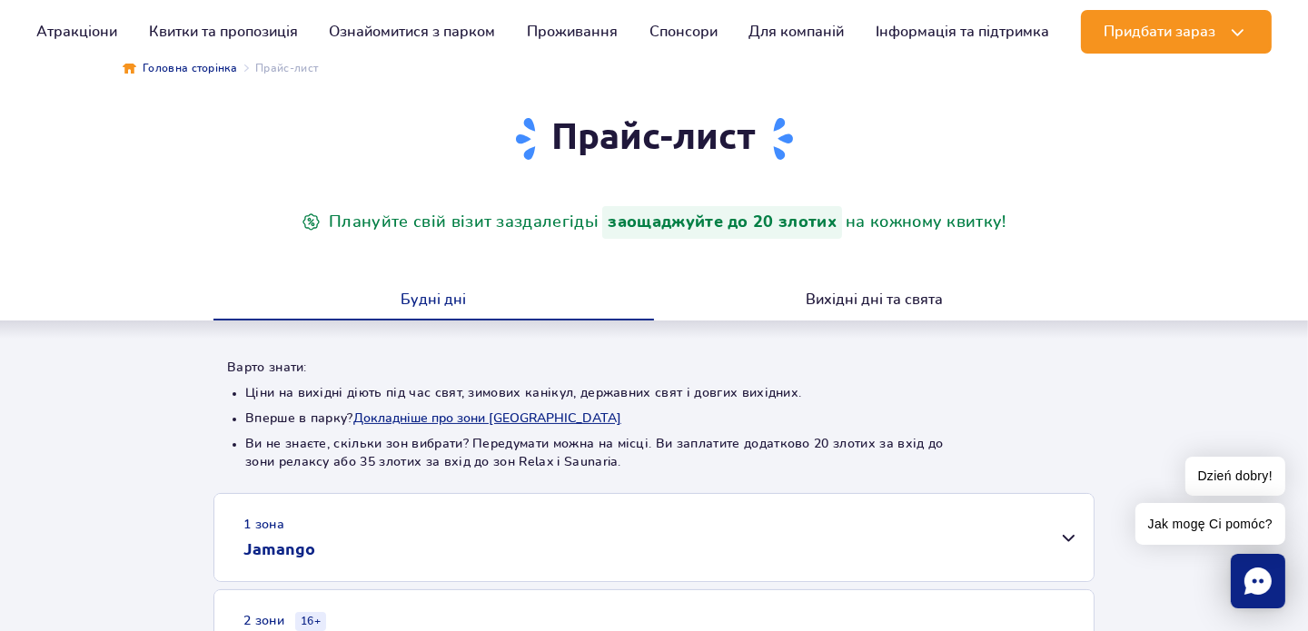
click at [411, 293] on button "Будні дні" at bounding box center [433, 302] width 441 height 38
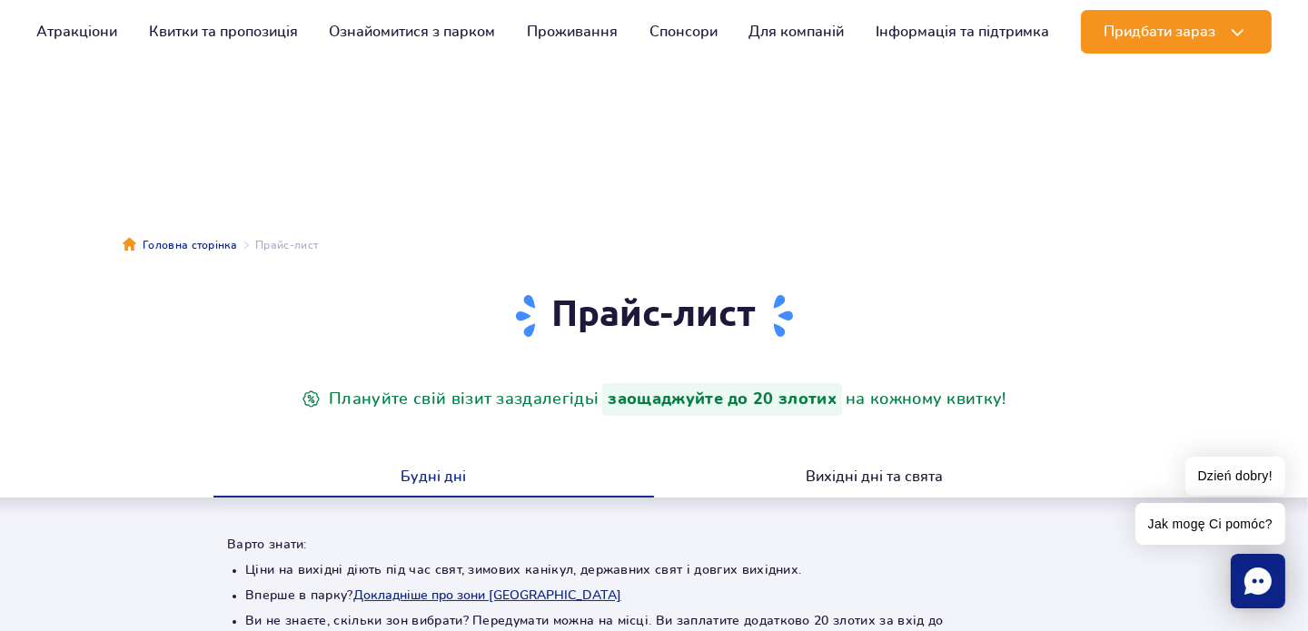
scroll to position [0, 0]
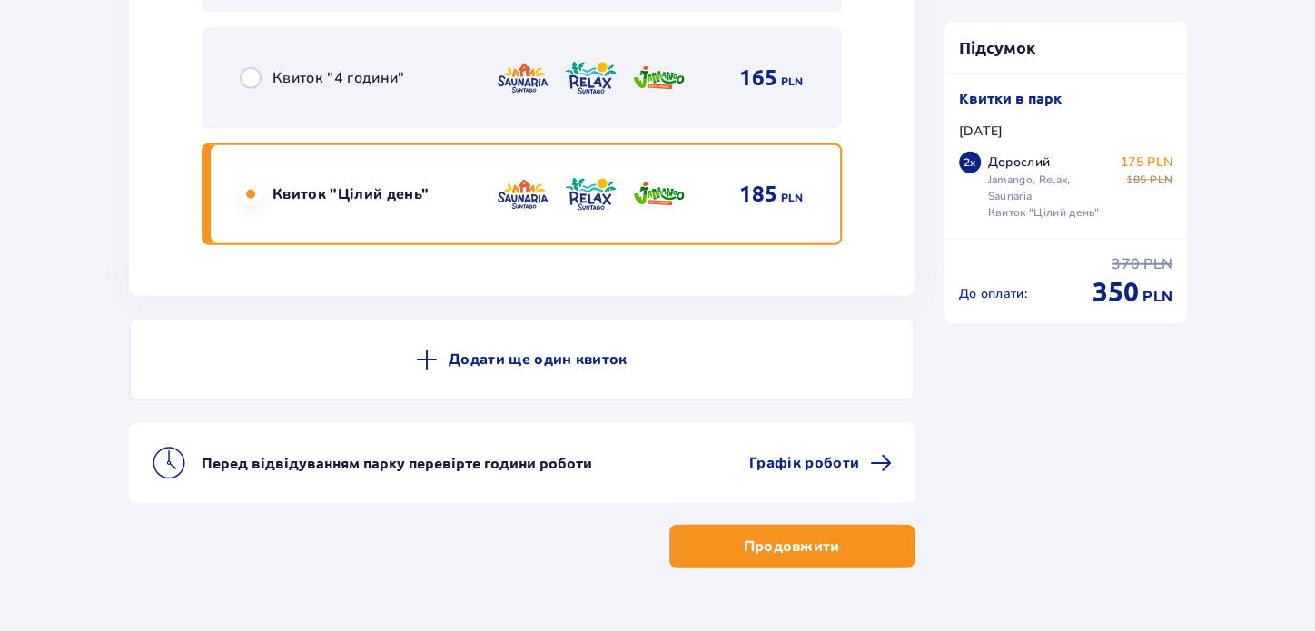
scroll to position [3299, 0]
